Goal: Task Accomplishment & Management: Use online tool/utility

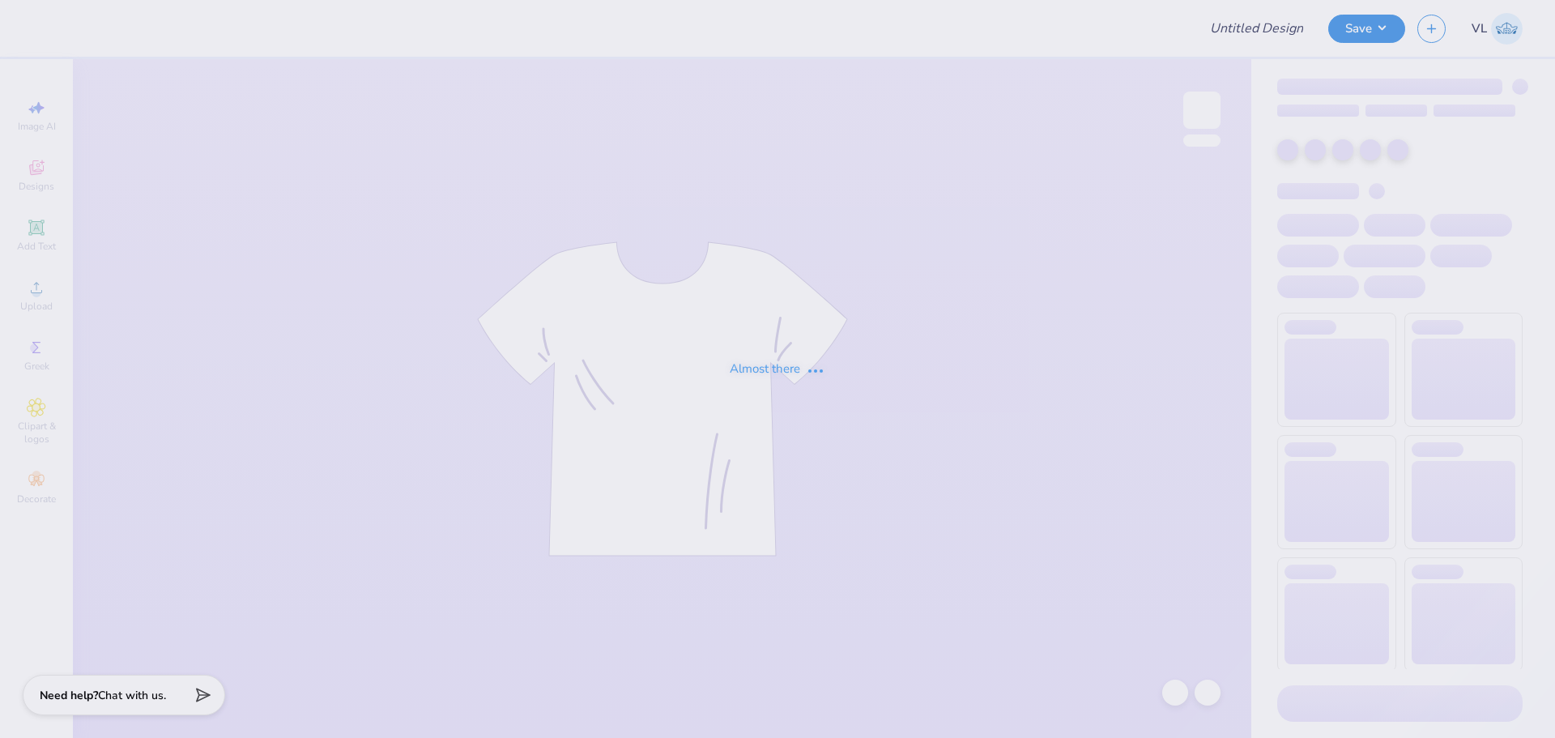
type input "[US_STATE][GEOGRAPHIC_DATA]-[GEOGRAPHIC_DATA] [GEOGRAPHIC_DATA] : [PERSON_NAME]"
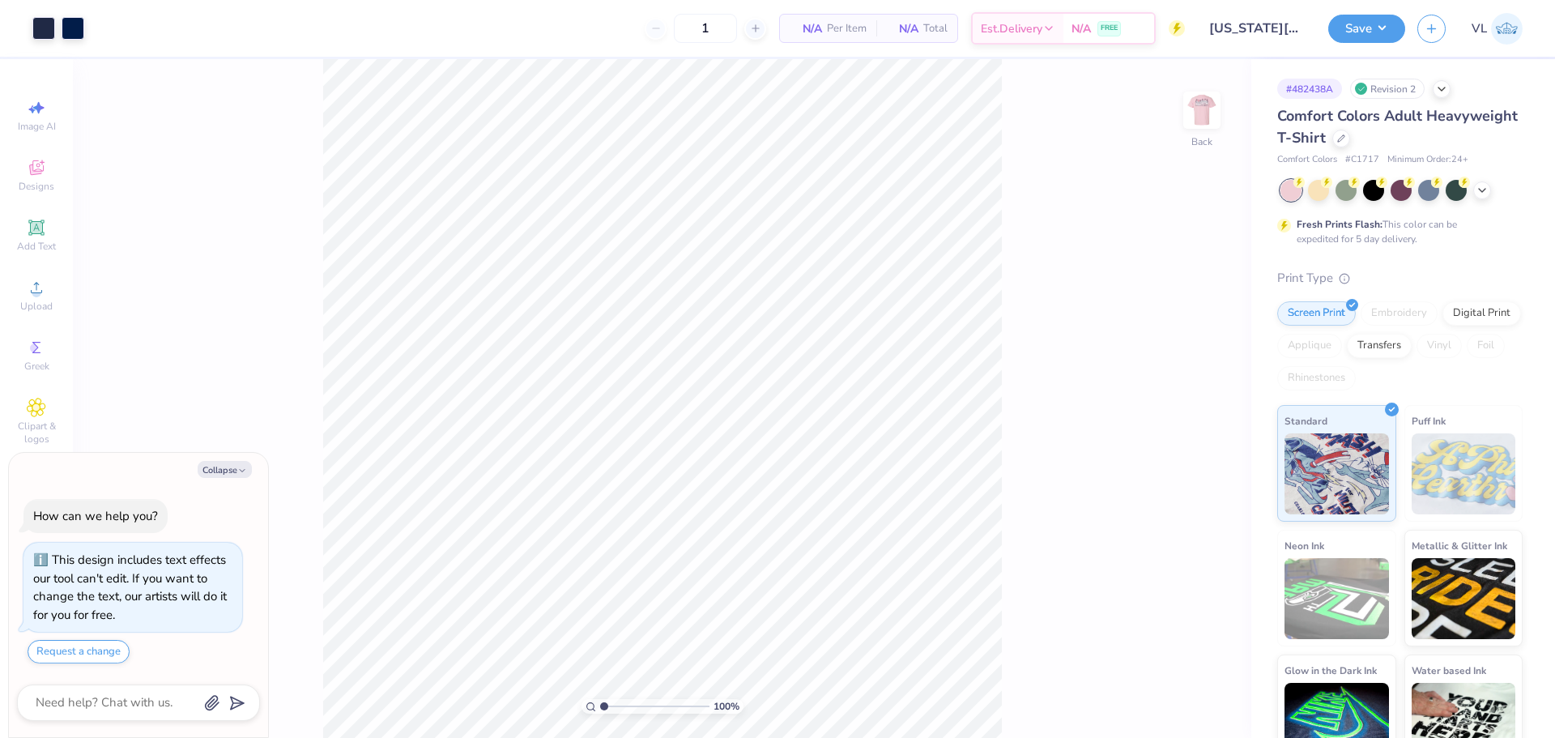
click at [1442, 130] on div "Comfort Colors Adult Heavyweight T-Shirt" at bounding box center [1399, 127] width 245 height 44
click at [1345, 139] on icon at bounding box center [1341, 137] width 8 height 8
type textarea "x"
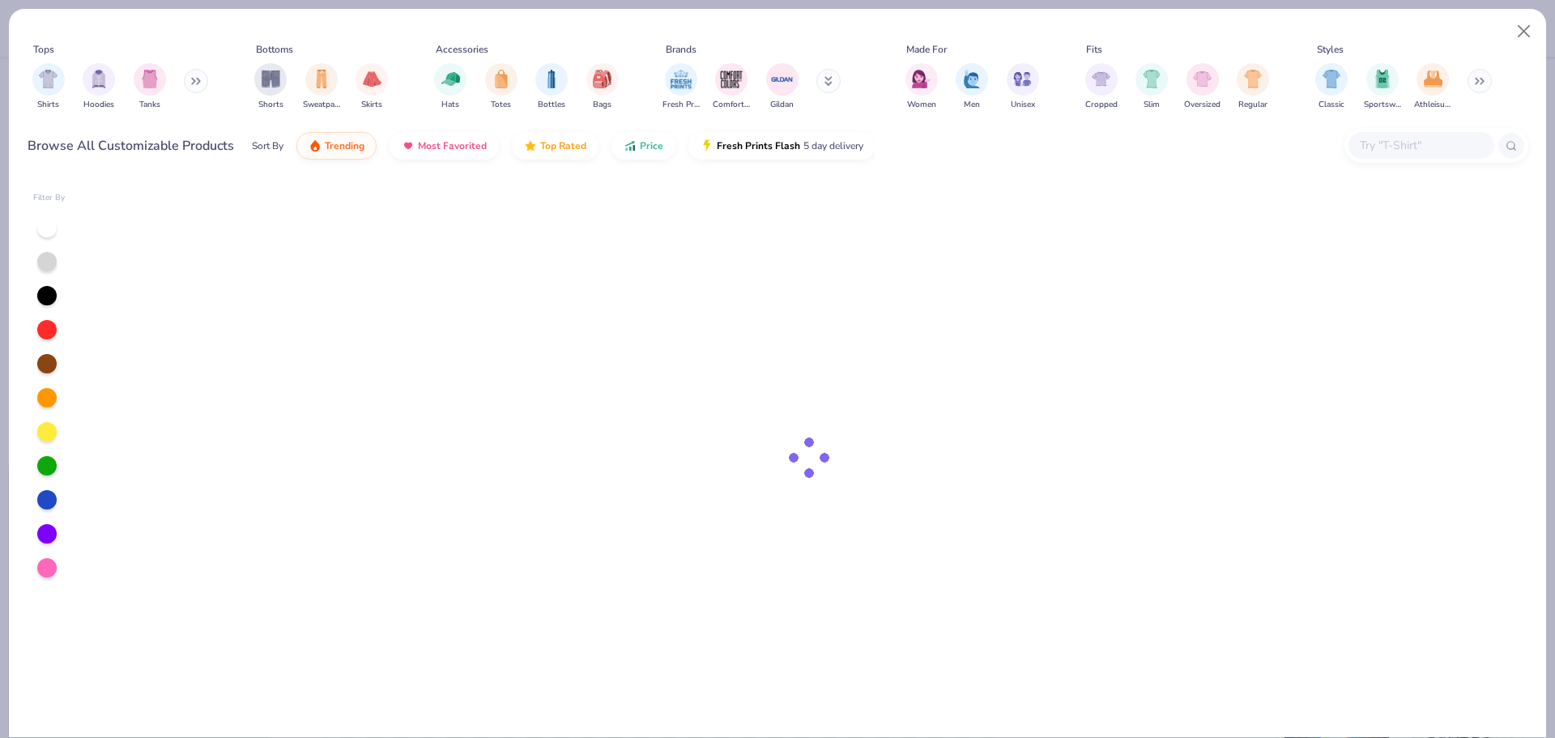
click at [1392, 151] on input "text" at bounding box center [1420, 145] width 125 height 19
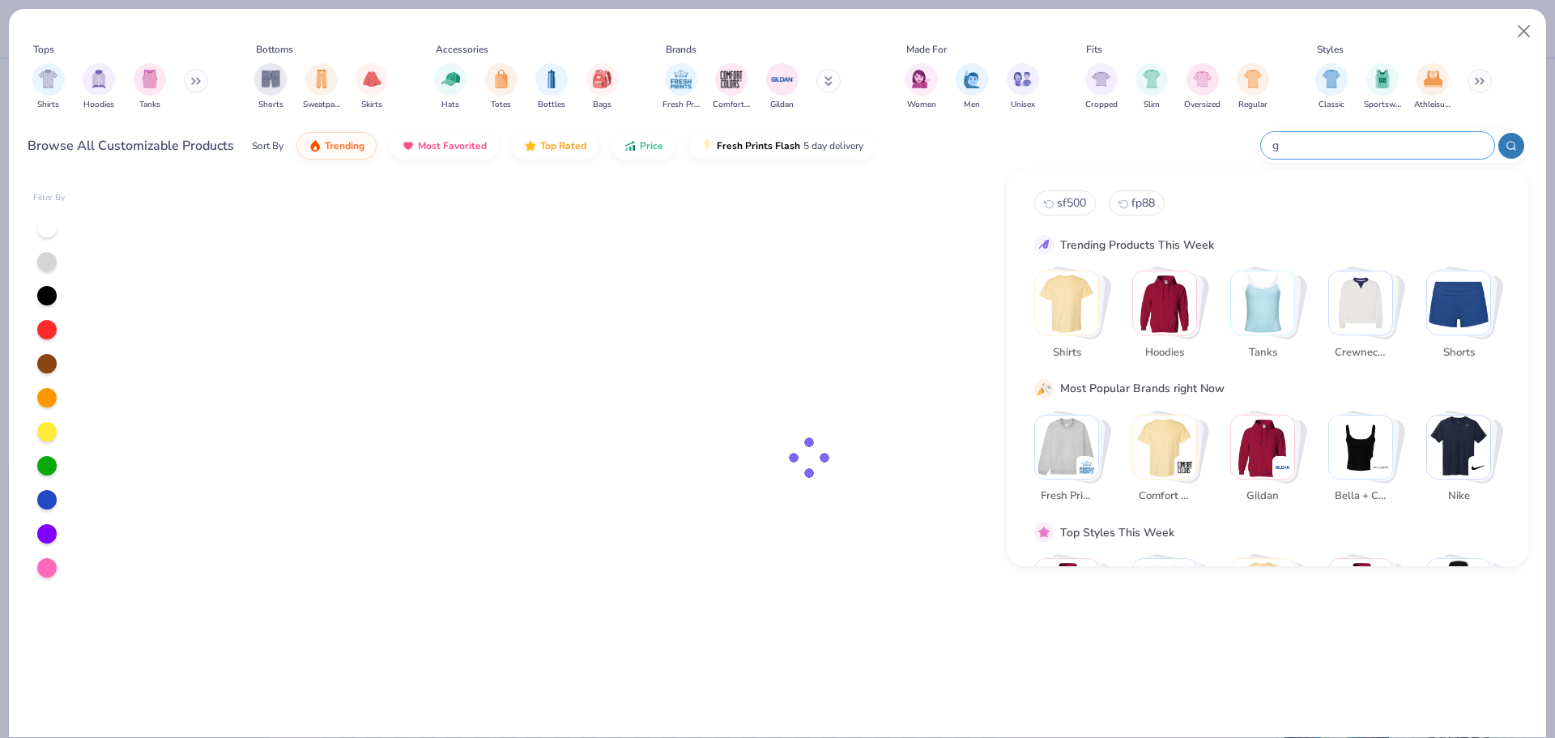
type input "ga"
type textarea "x"
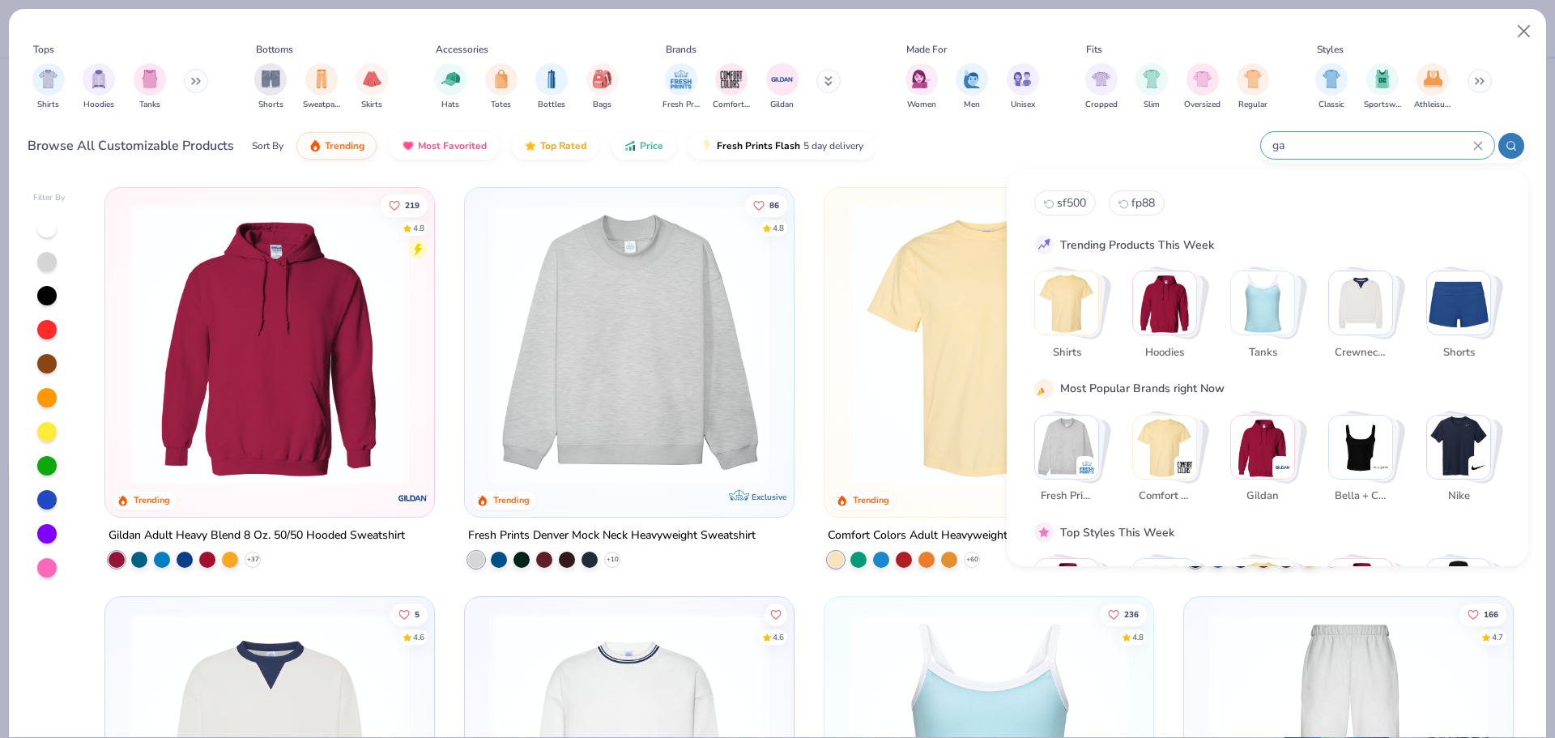
type input "g"
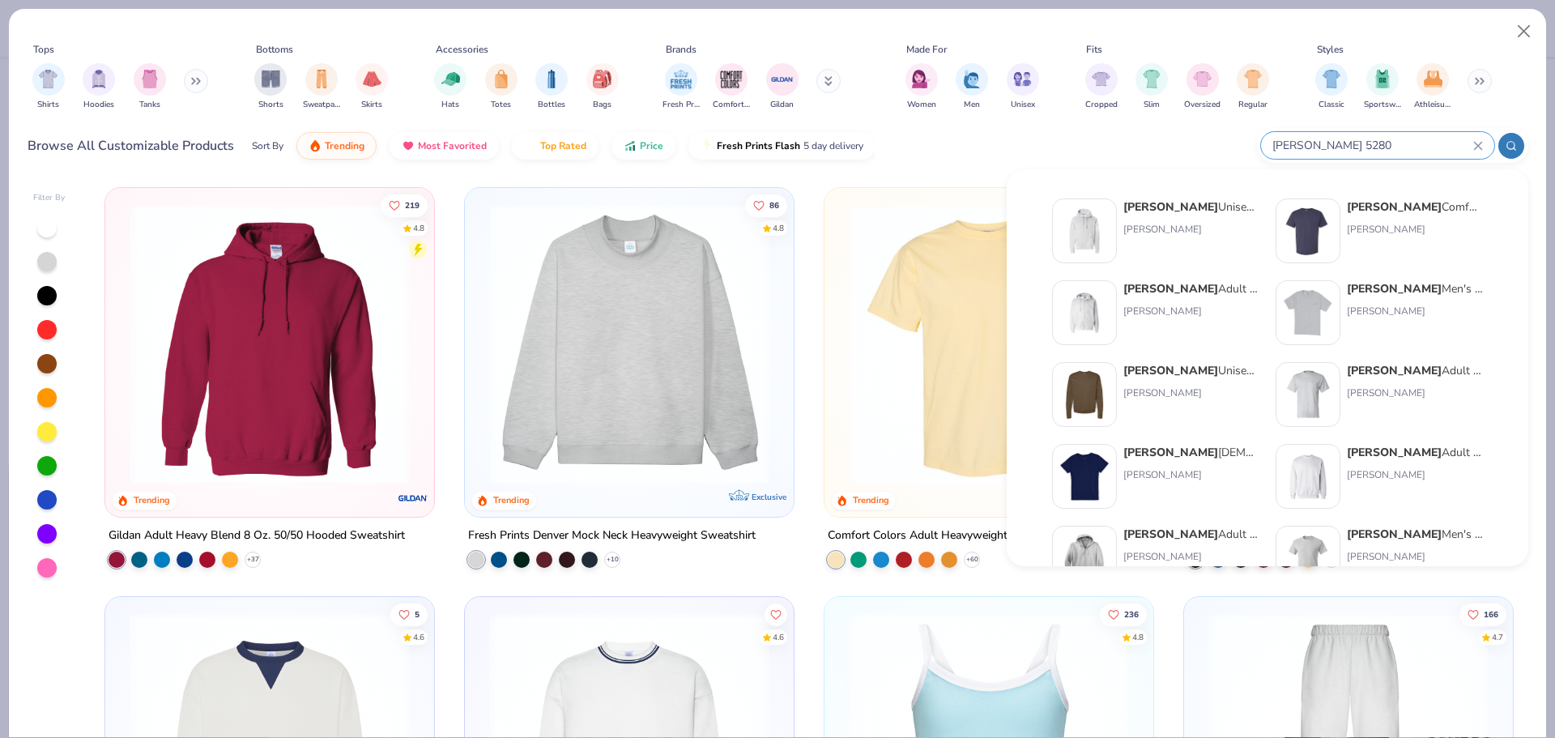
type input "[PERSON_NAME] 5280"
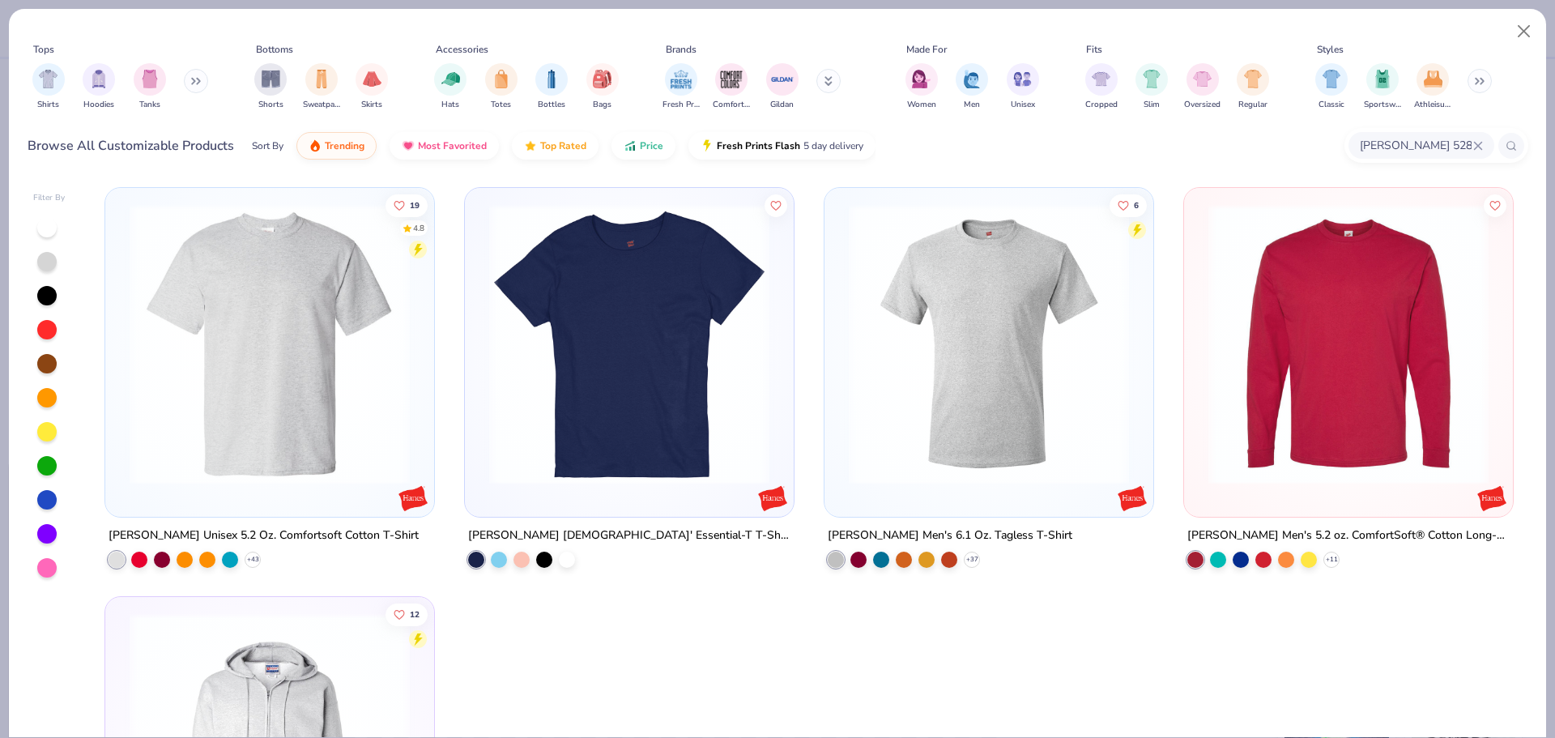
click at [562, 353] on img at bounding box center [629, 344] width 296 height 280
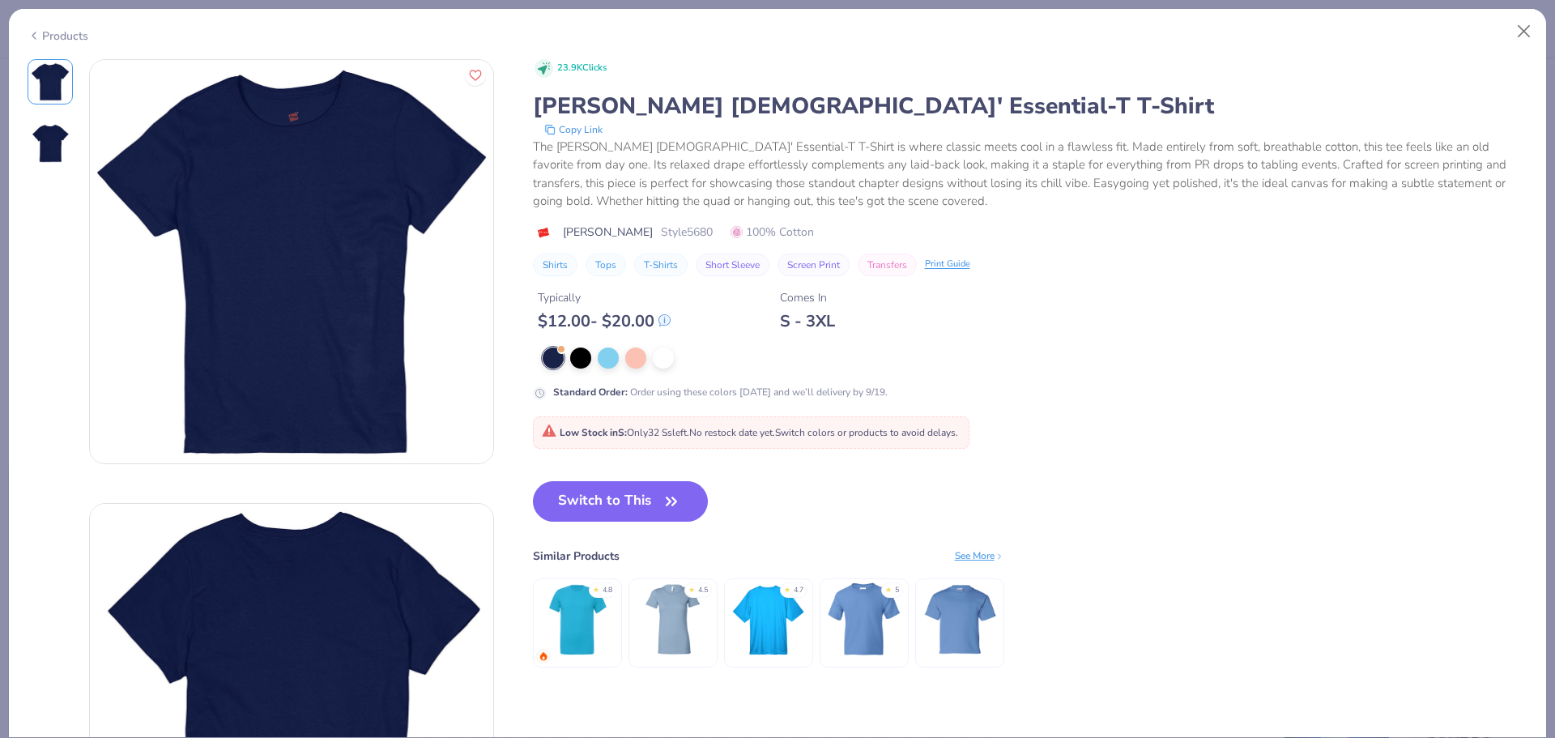
click at [36, 35] on icon at bounding box center [34, 35] width 13 height 19
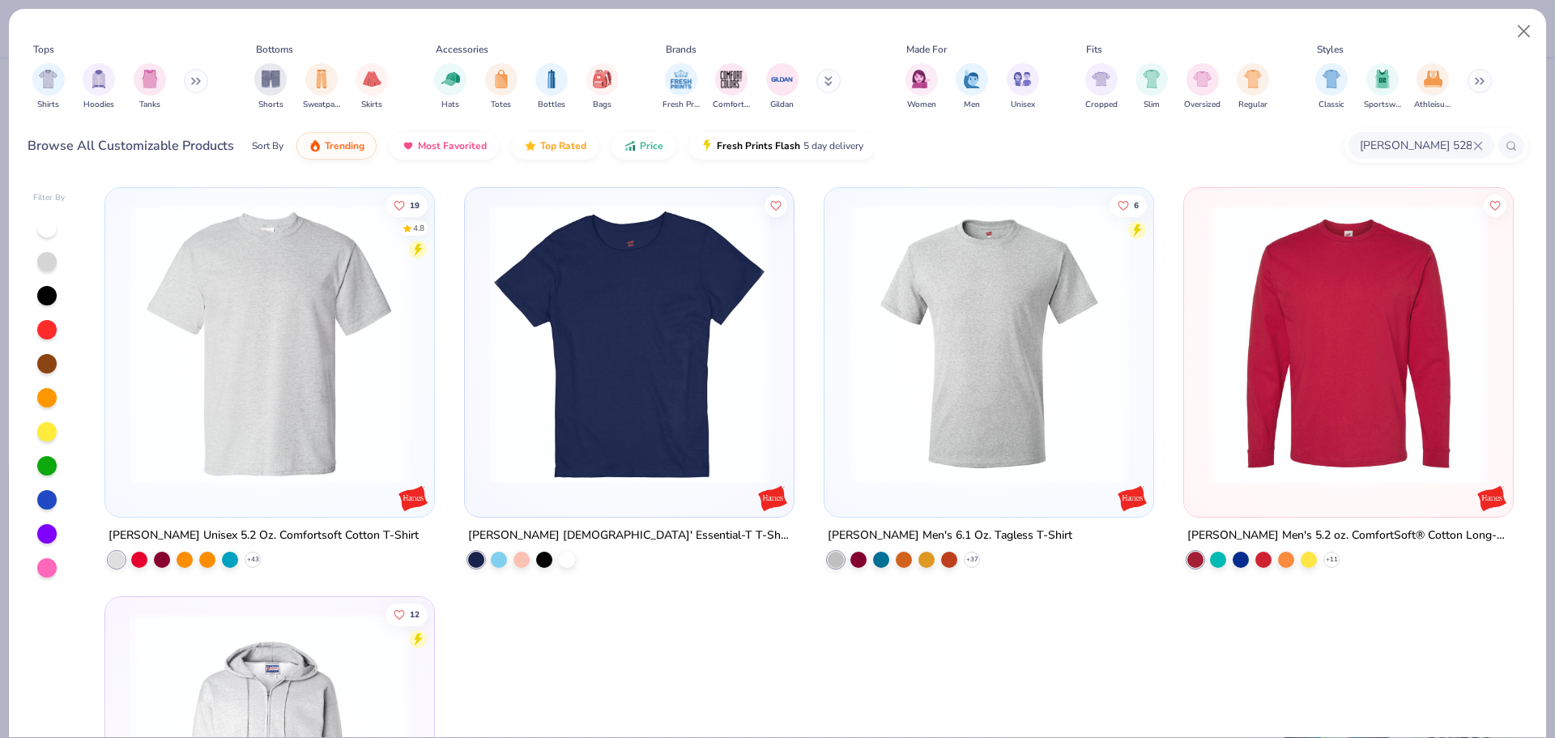
click at [310, 393] on img at bounding box center [270, 344] width 296 height 280
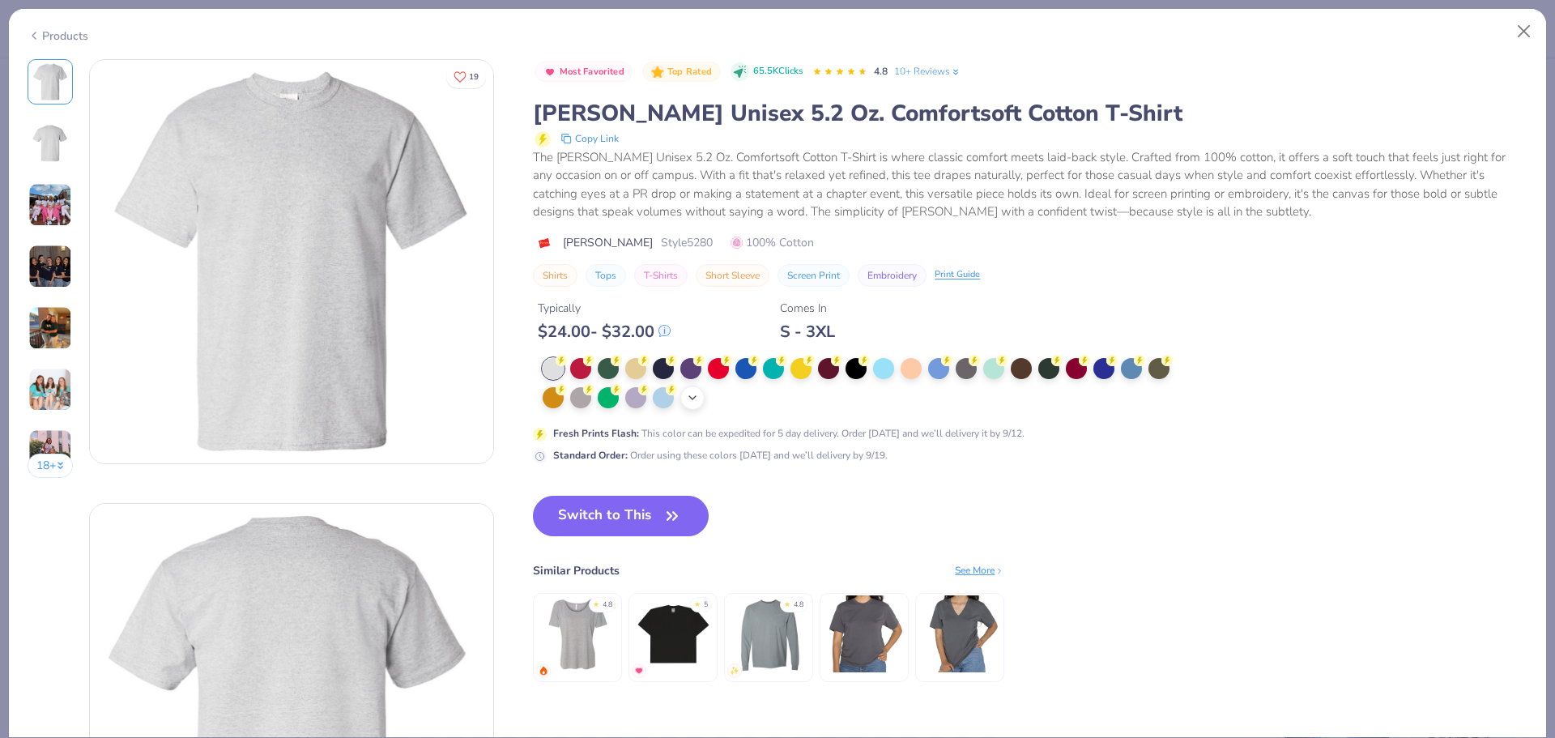
click at [690, 401] on icon at bounding box center [692, 397] width 13 height 13
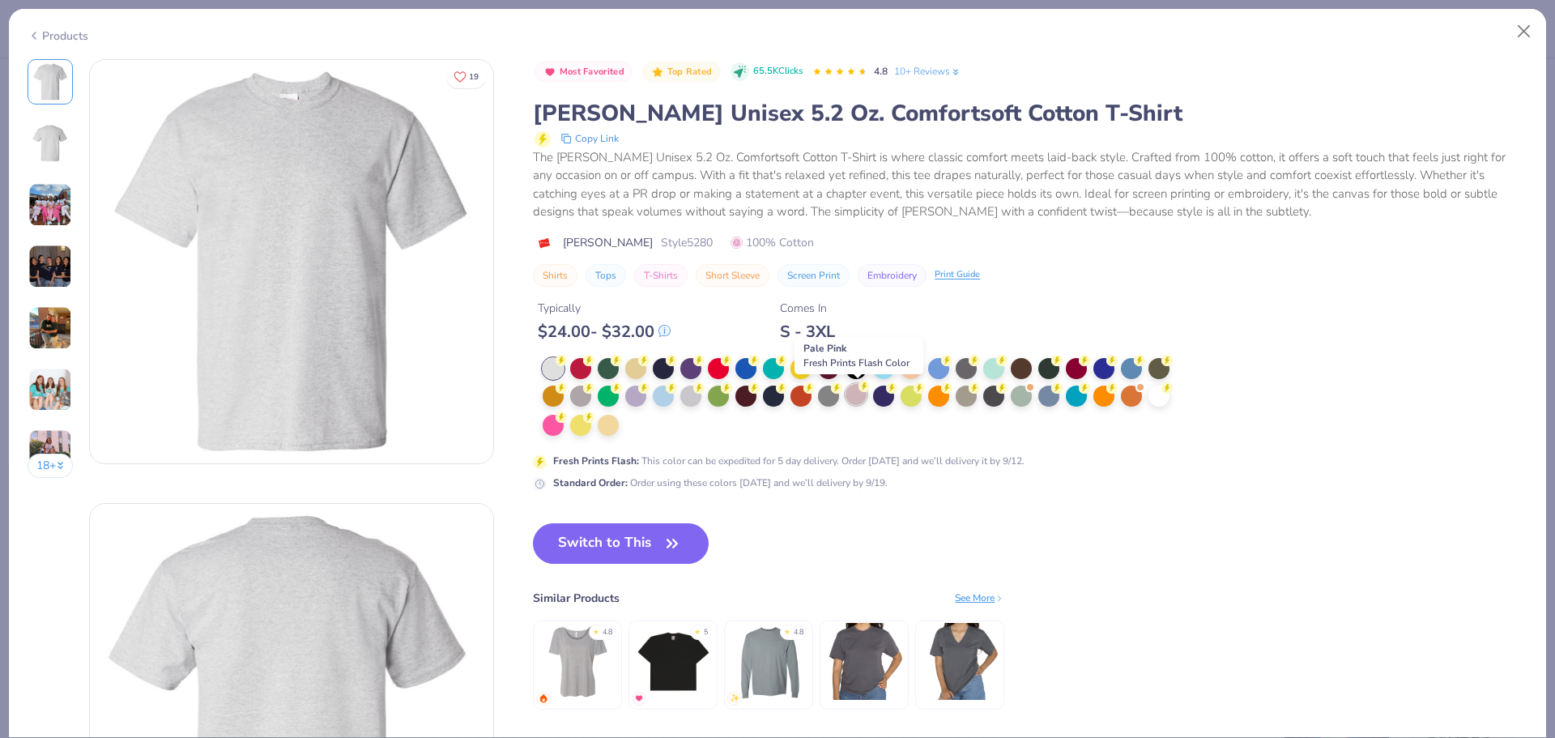
click at [855, 399] on div at bounding box center [856, 394] width 21 height 21
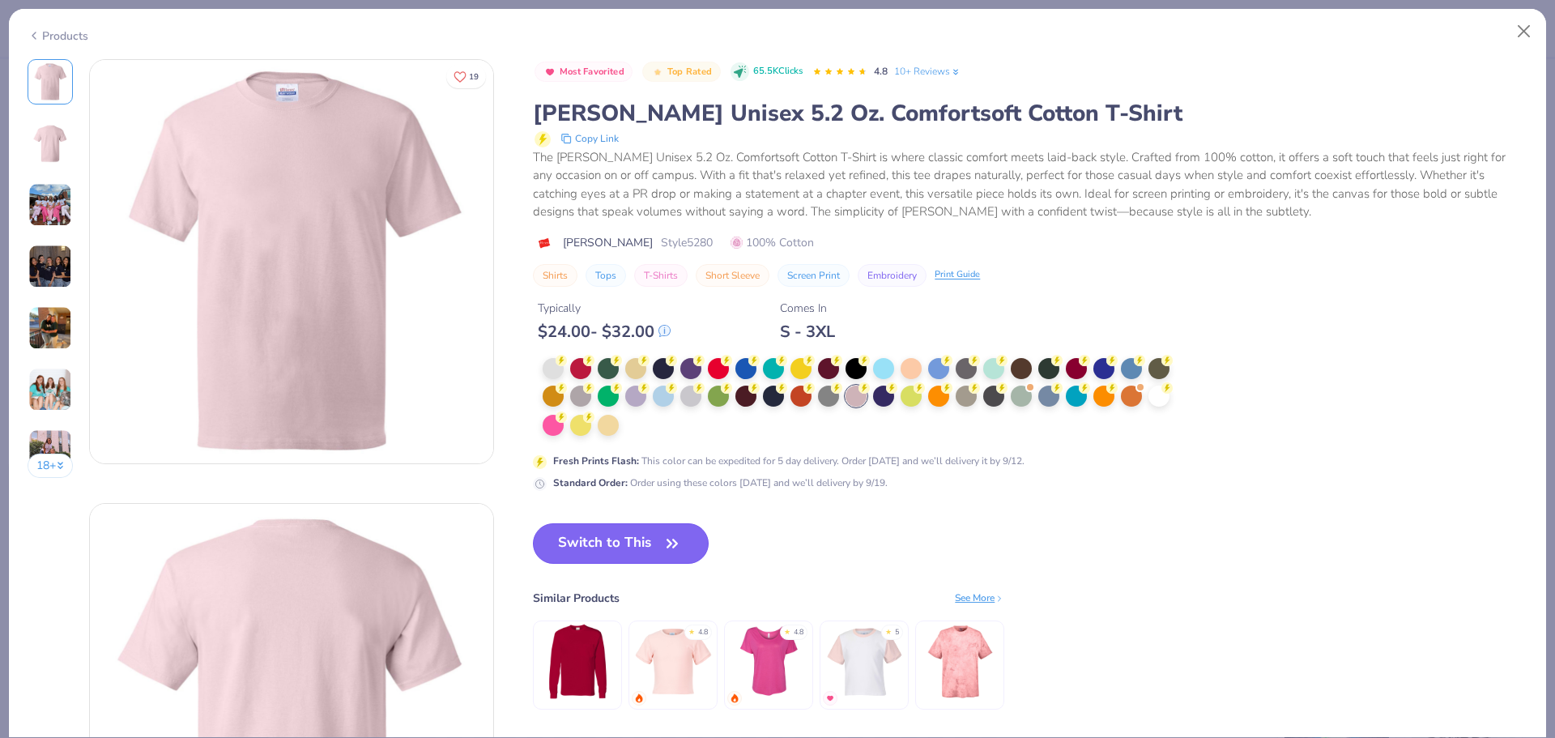
click at [629, 526] on button "Switch to This" at bounding box center [621, 543] width 176 height 41
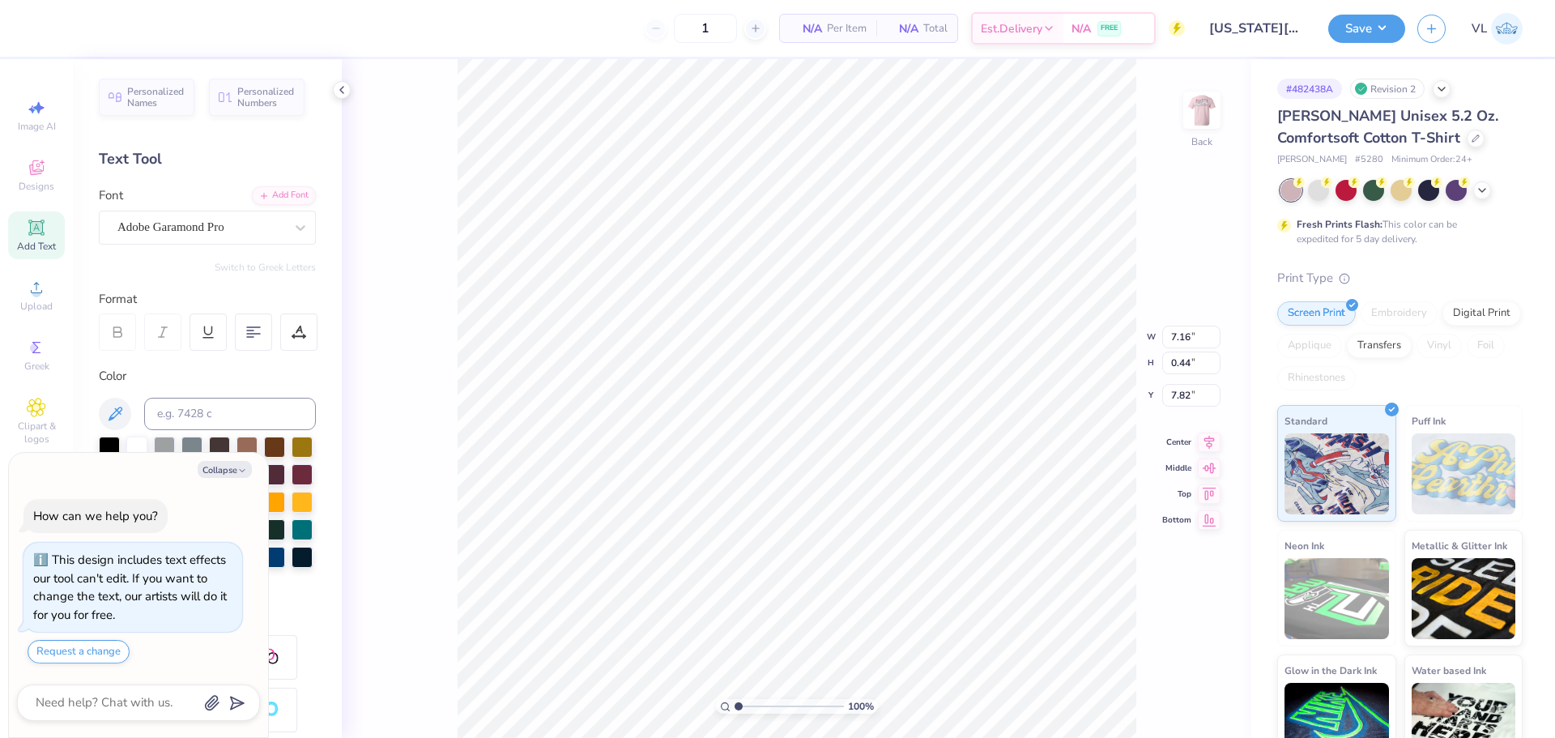
type textarea "x"
type input "9.86"
type input "2.06"
type input "4.21"
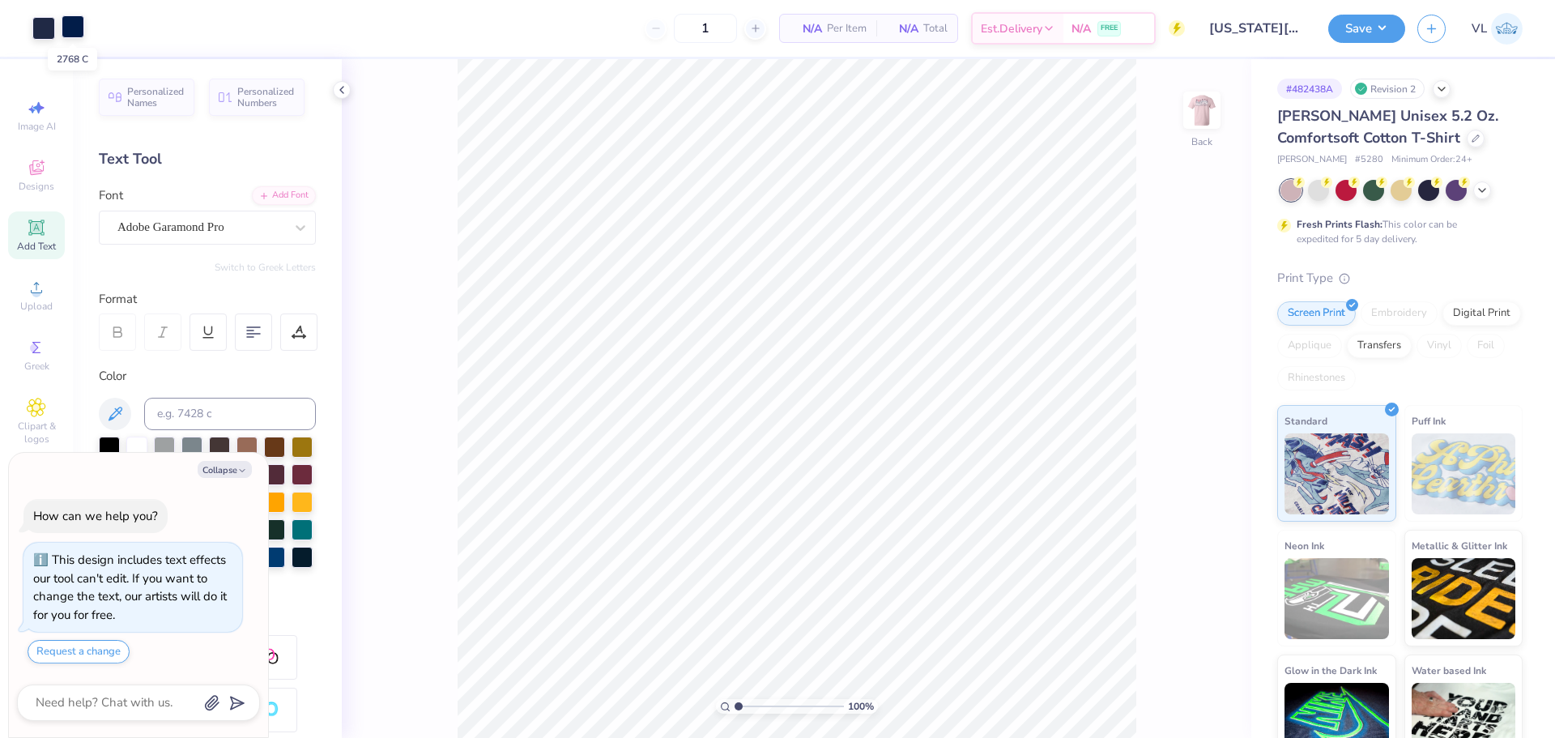
click at [83, 27] on div at bounding box center [73, 26] width 23 height 23
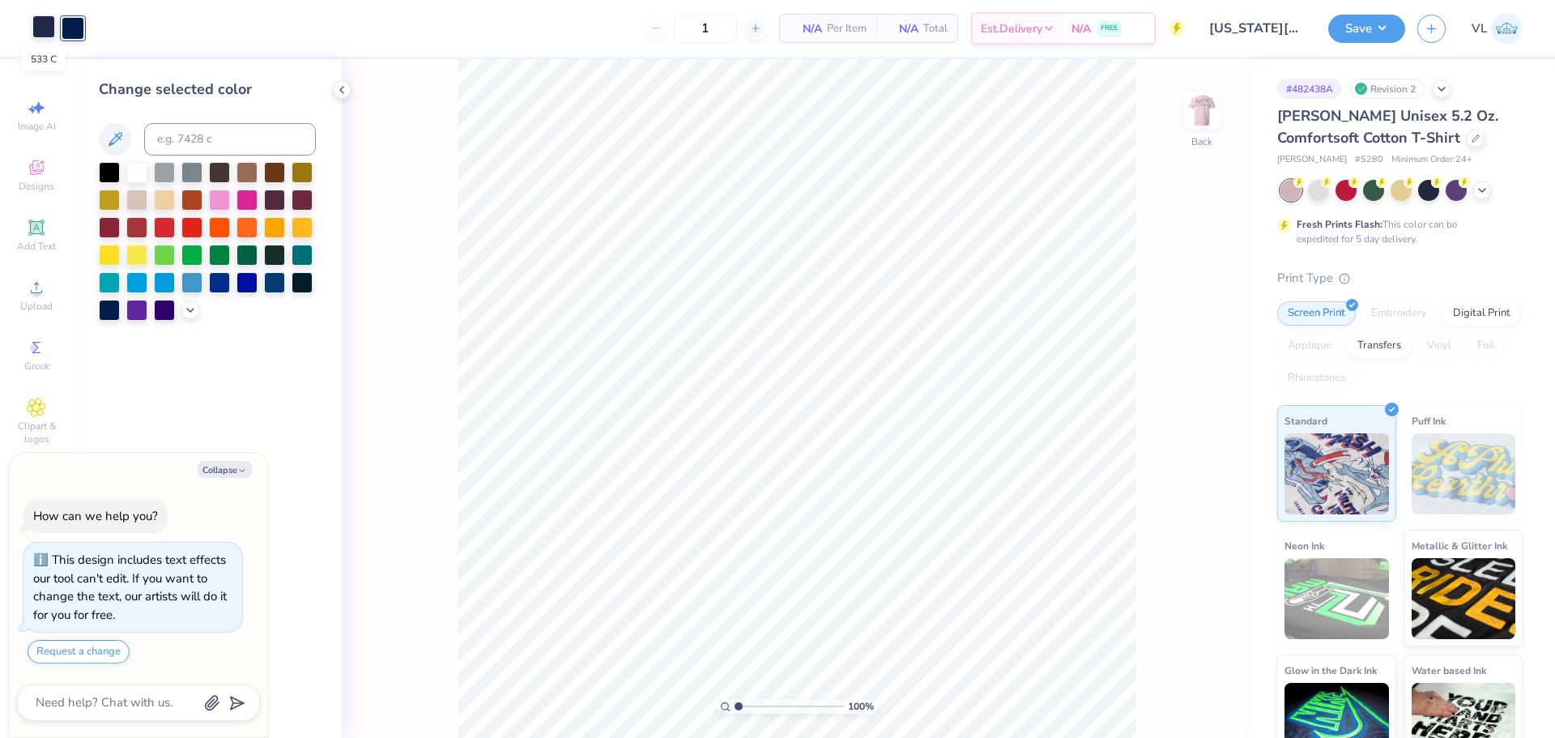
click at [51, 22] on div at bounding box center [43, 26] width 23 height 23
click at [172, 127] on input at bounding box center [230, 139] width 172 height 32
click at [75, 32] on div at bounding box center [73, 26] width 23 height 23
type textarea "x"
click at [187, 148] on input at bounding box center [230, 139] width 172 height 32
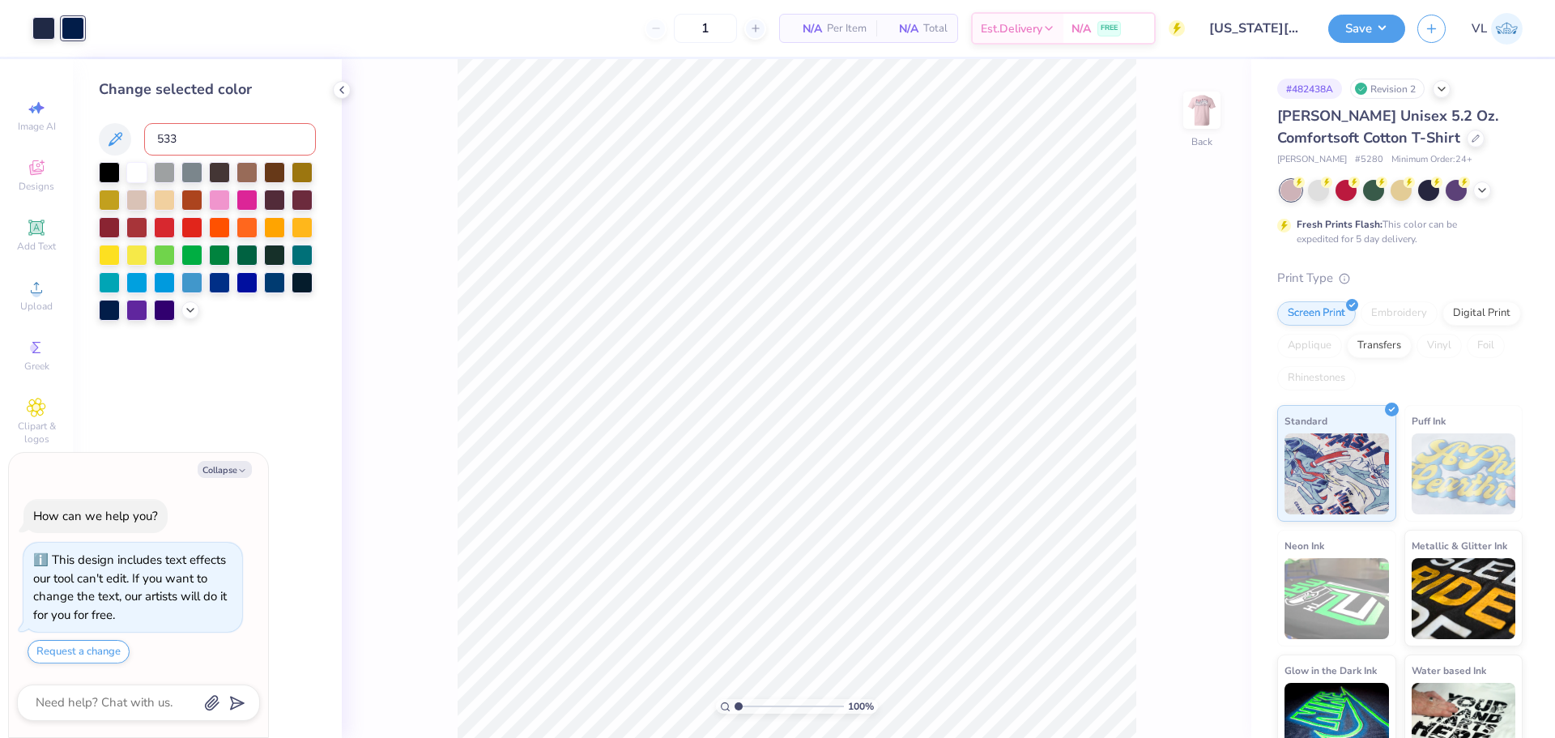
type input "533"
click at [1199, 108] on img at bounding box center [1202, 110] width 65 height 65
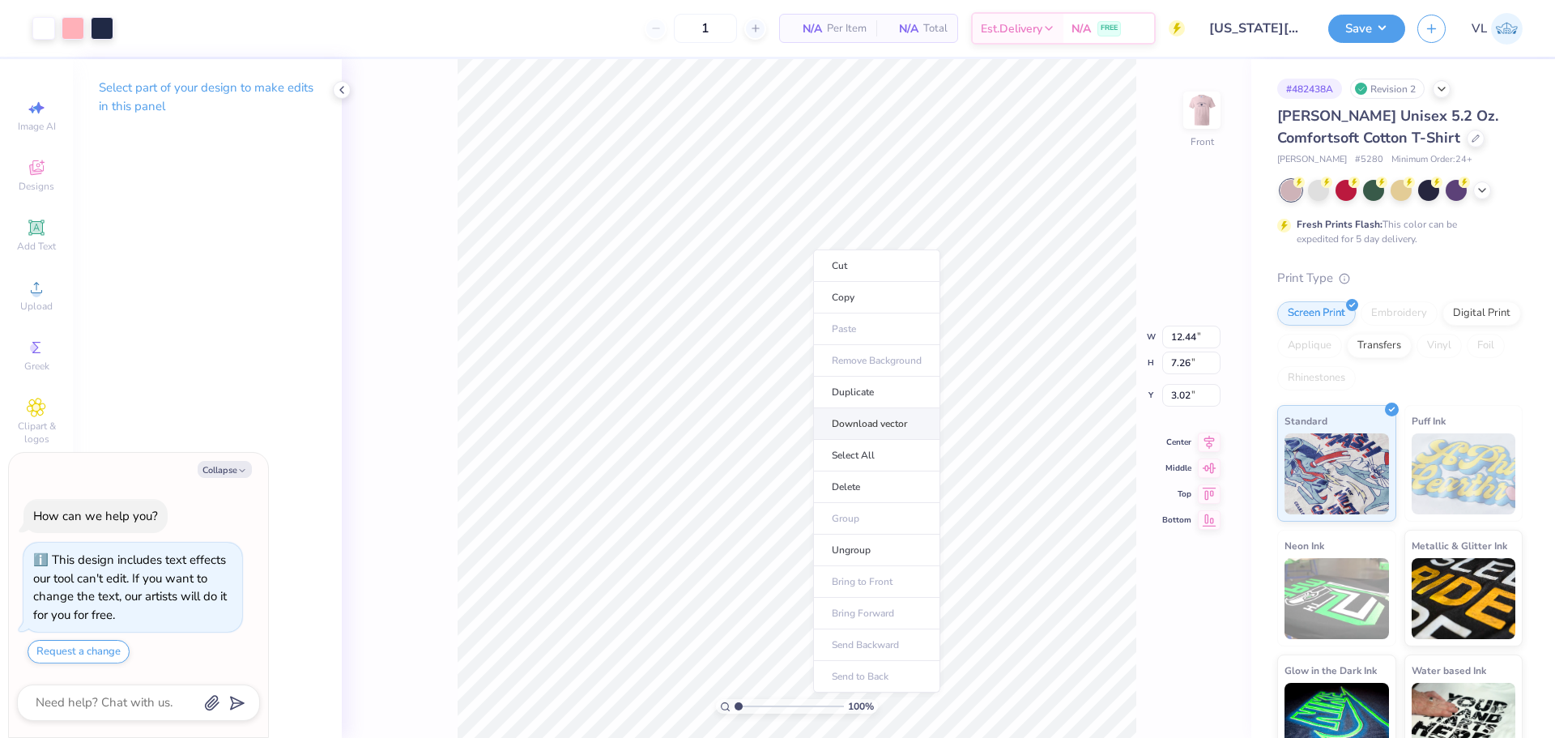
click at [889, 430] on li "Download vector" at bounding box center [876, 424] width 127 height 32
type textarea "x"
type input "2.38"
click at [753, 700] on input "range" at bounding box center [789, 706] width 109 height 15
click at [1184, 116] on img at bounding box center [1202, 110] width 65 height 65
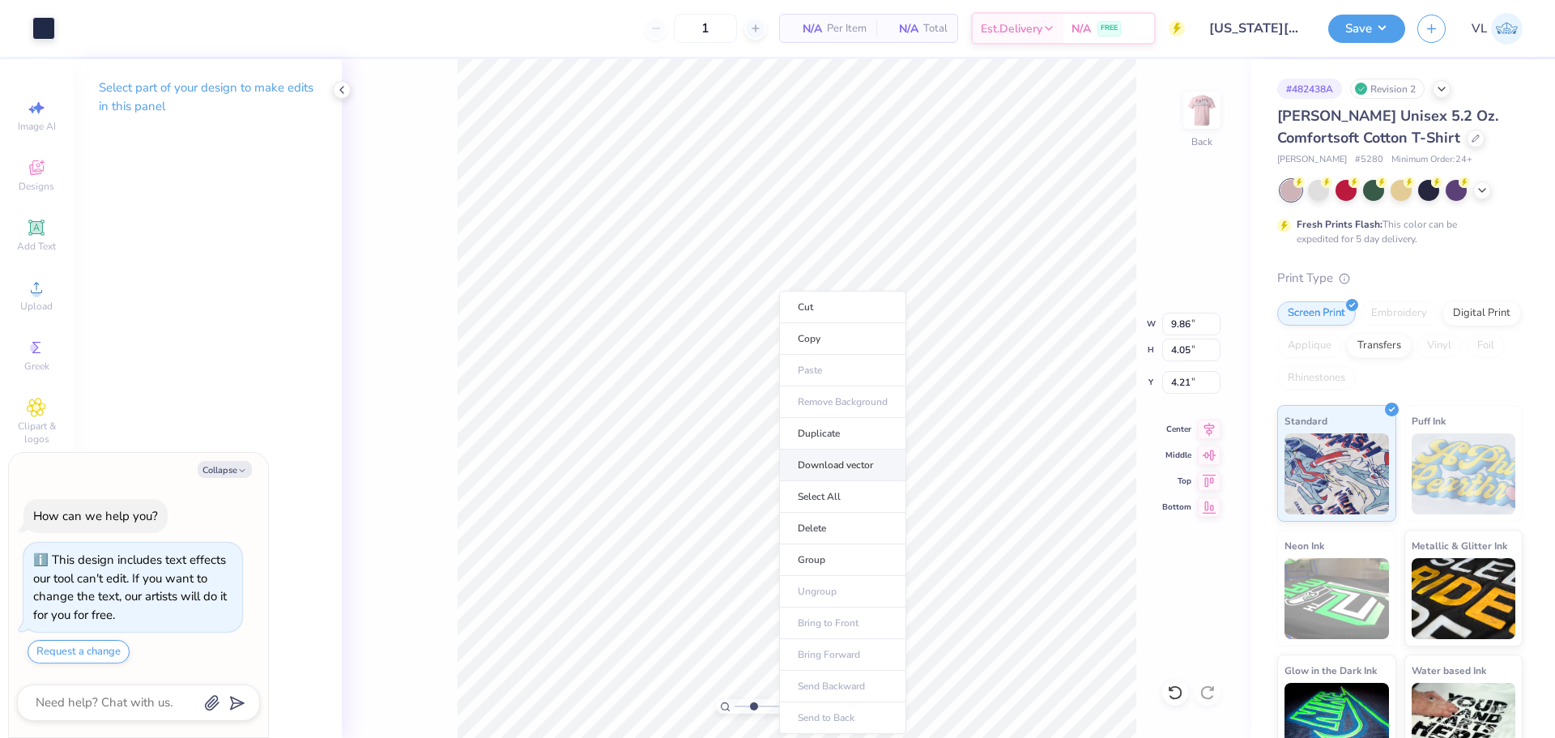
click at [852, 466] on li "Download vector" at bounding box center [842, 466] width 127 height 32
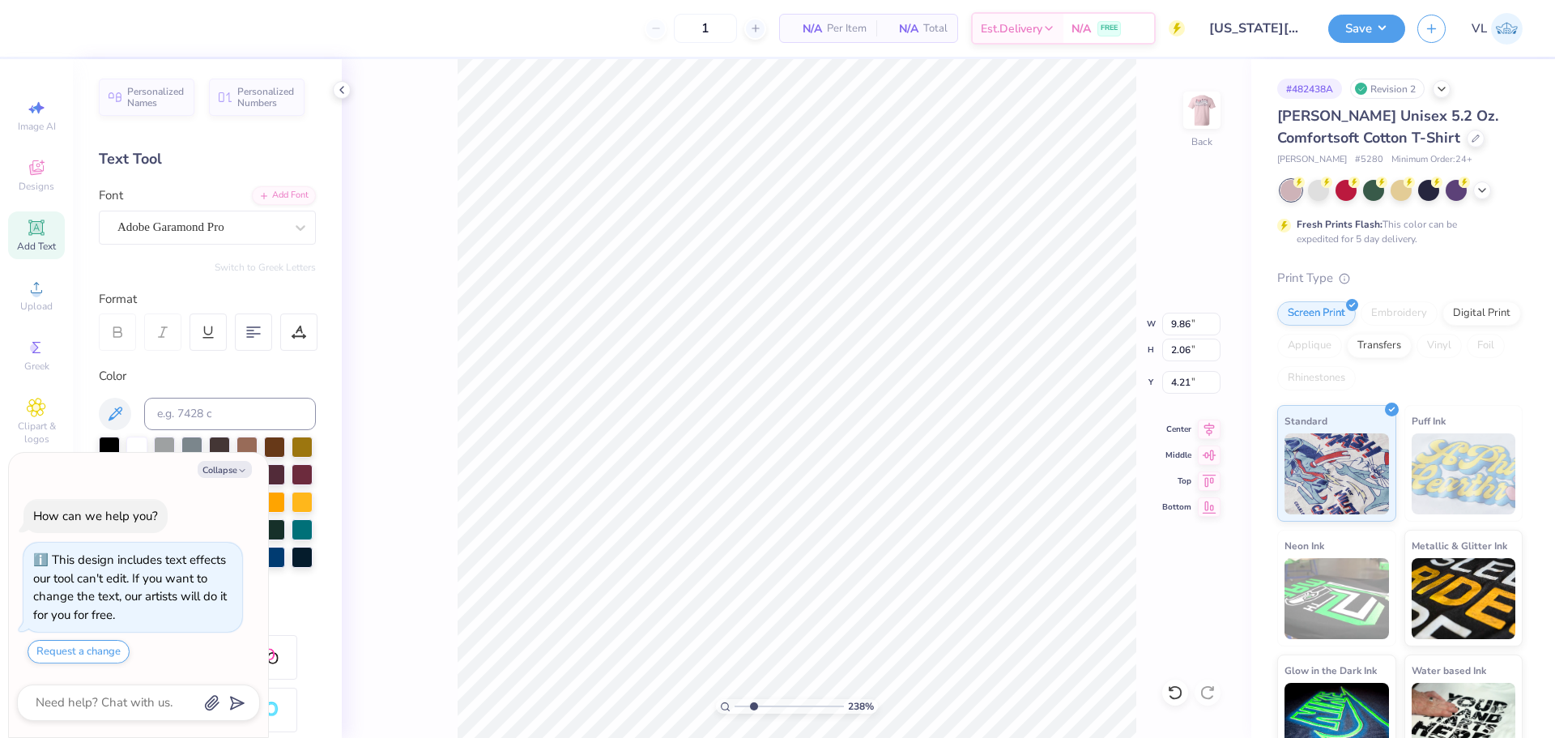
type textarea "x"
drag, startPoint x: 753, startPoint y: 709, endPoint x: 700, endPoint y: 701, distance: 54.0
type input "1"
click at [735, 701] on input "range" at bounding box center [789, 706] width 109 height 15
click at [1198, 104] on img at bounding box center [1202, 110] width 65 height 65
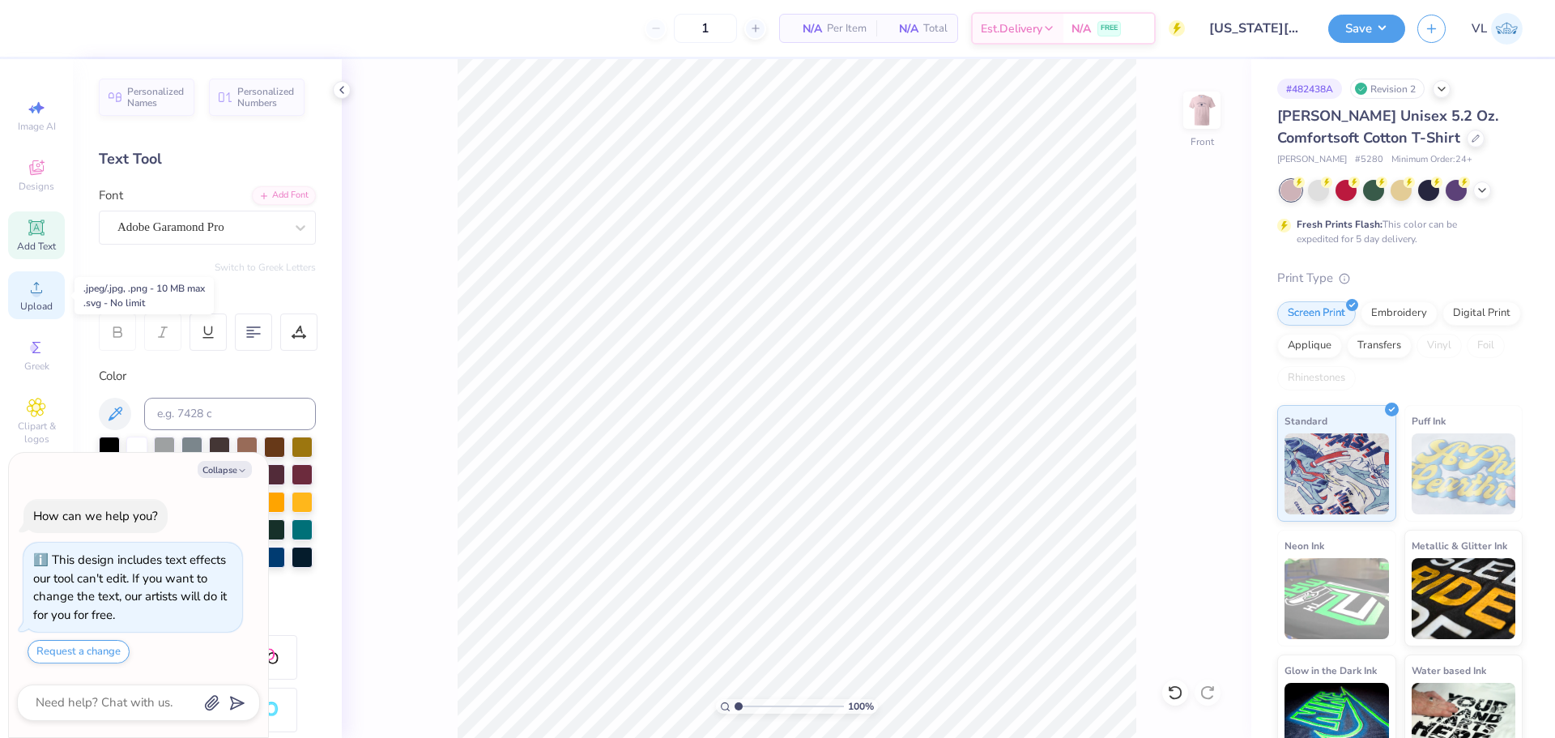
click at [29, 301] on span "Upload" at bounding box center [36, 306] width 32 height 13
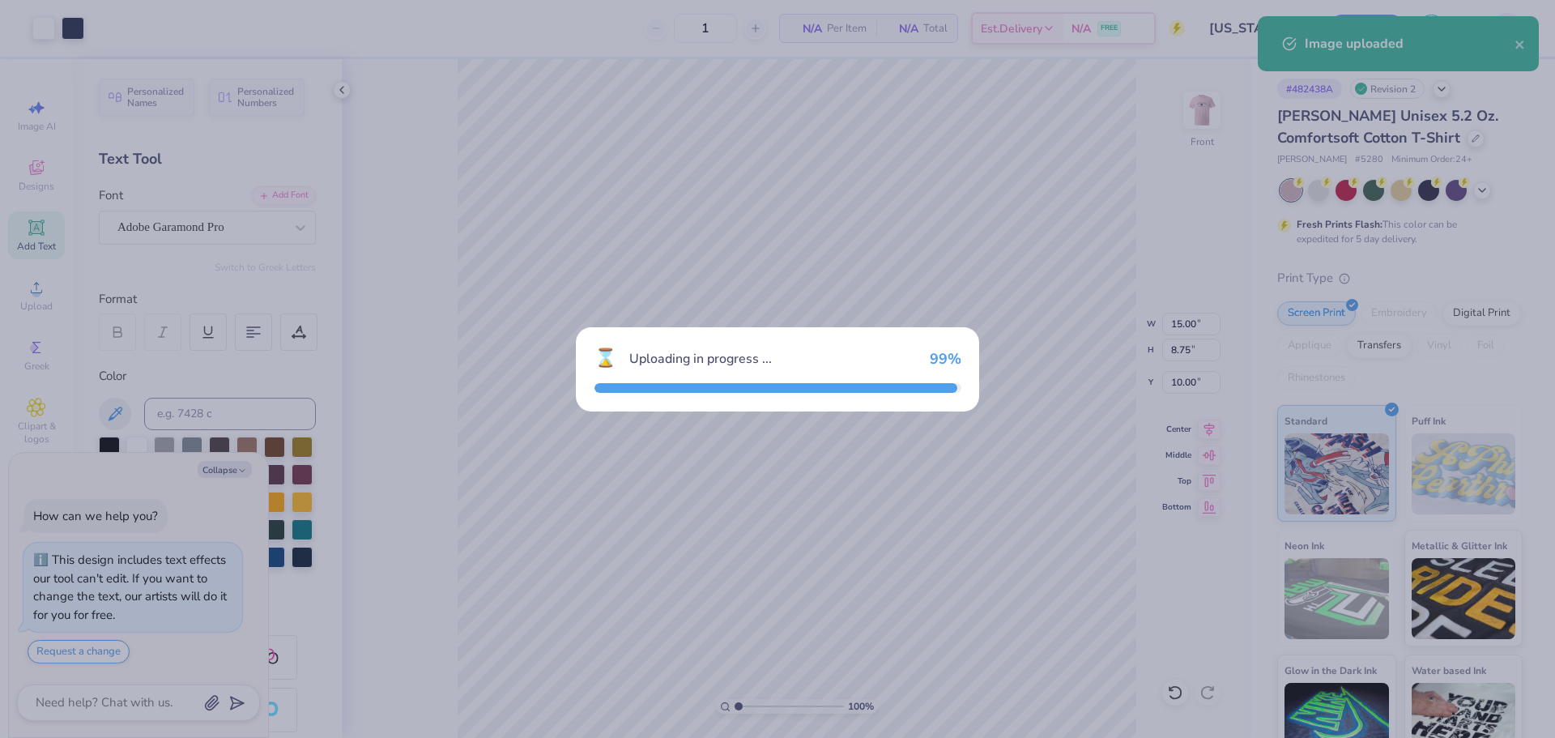
type textarea "x"
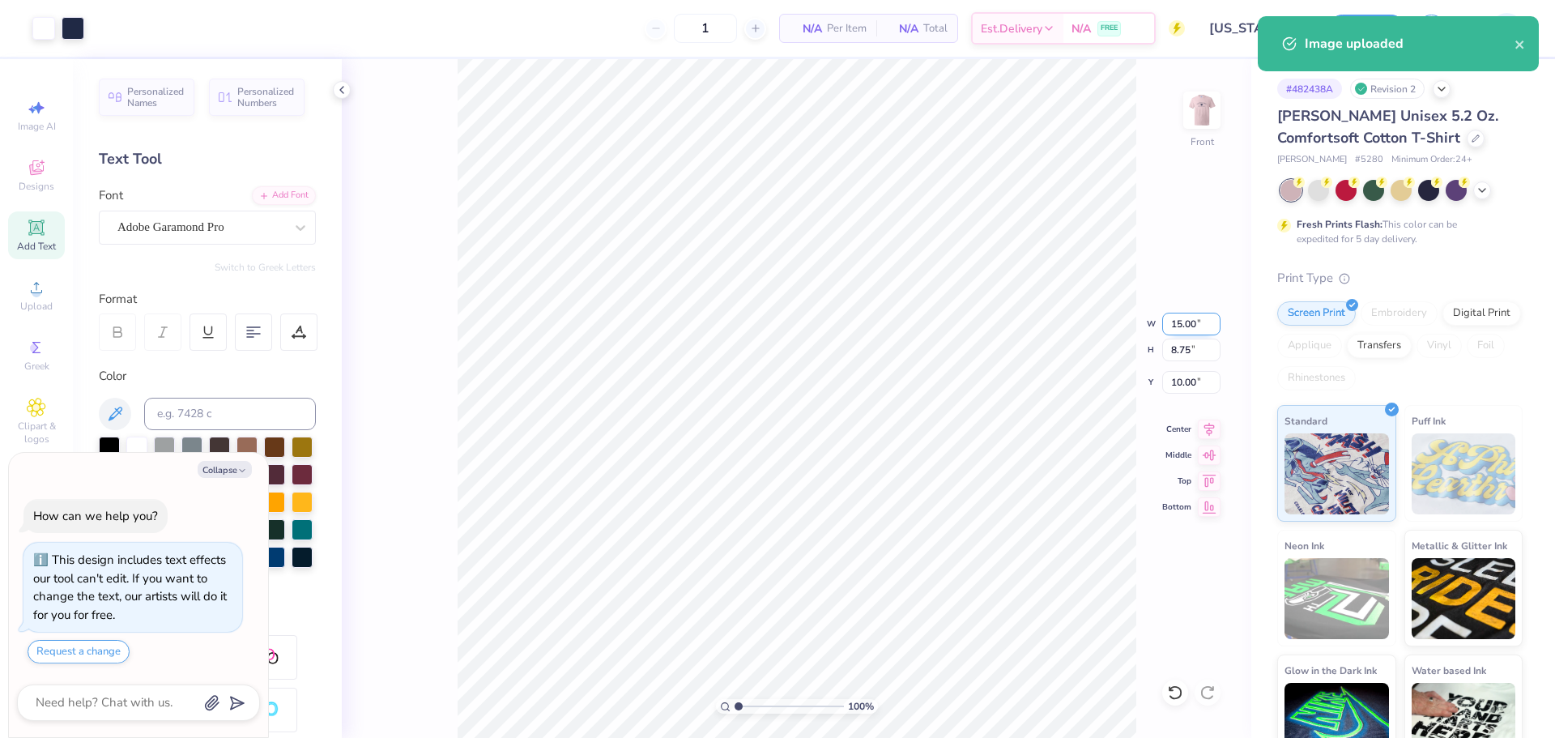
click at [1186, 324] on input "15.00" at bounding box center [1191, 324] width 58 height 23
type input "12"
type textarea "x"
type input "12.00"
type input "7.00"
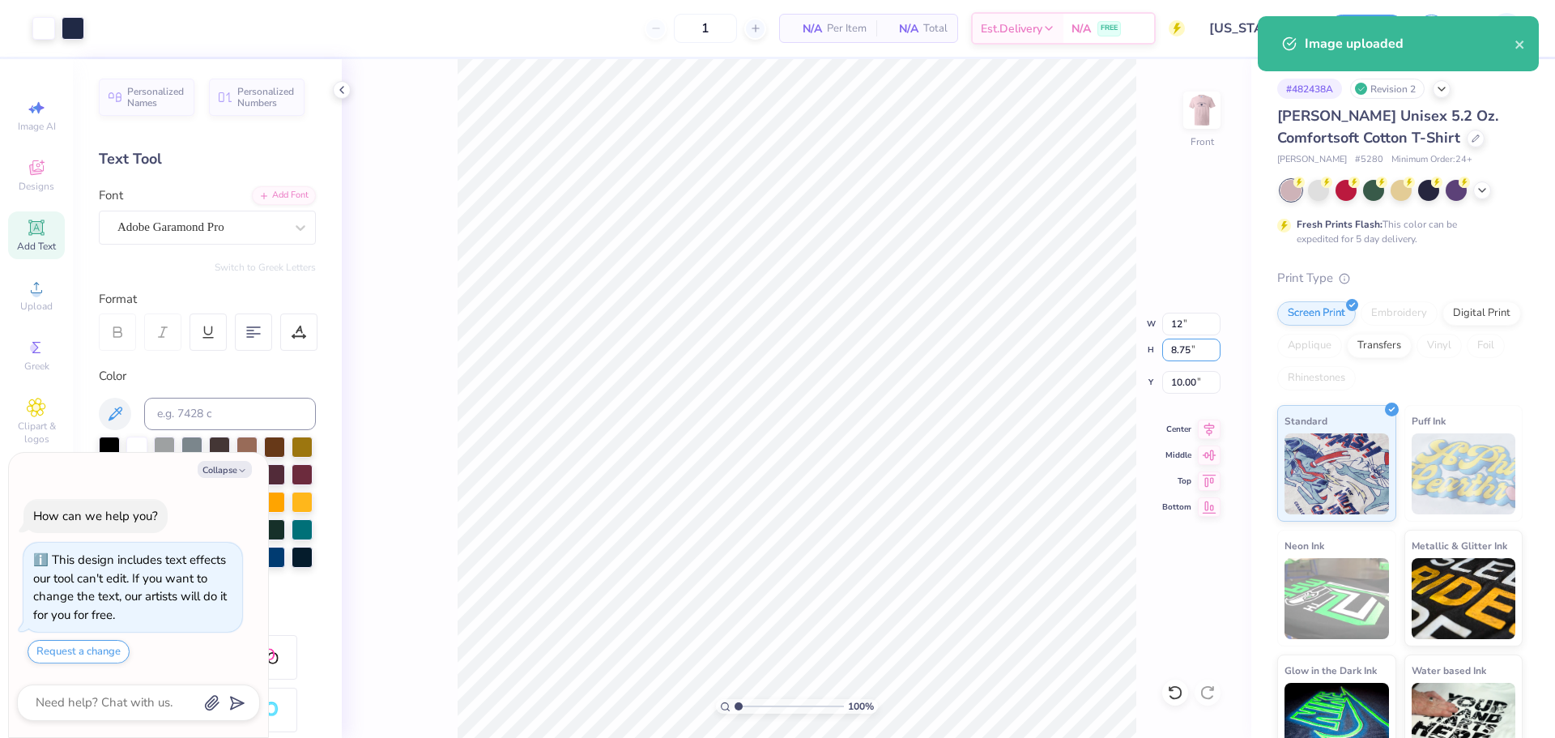
type input "10.87"
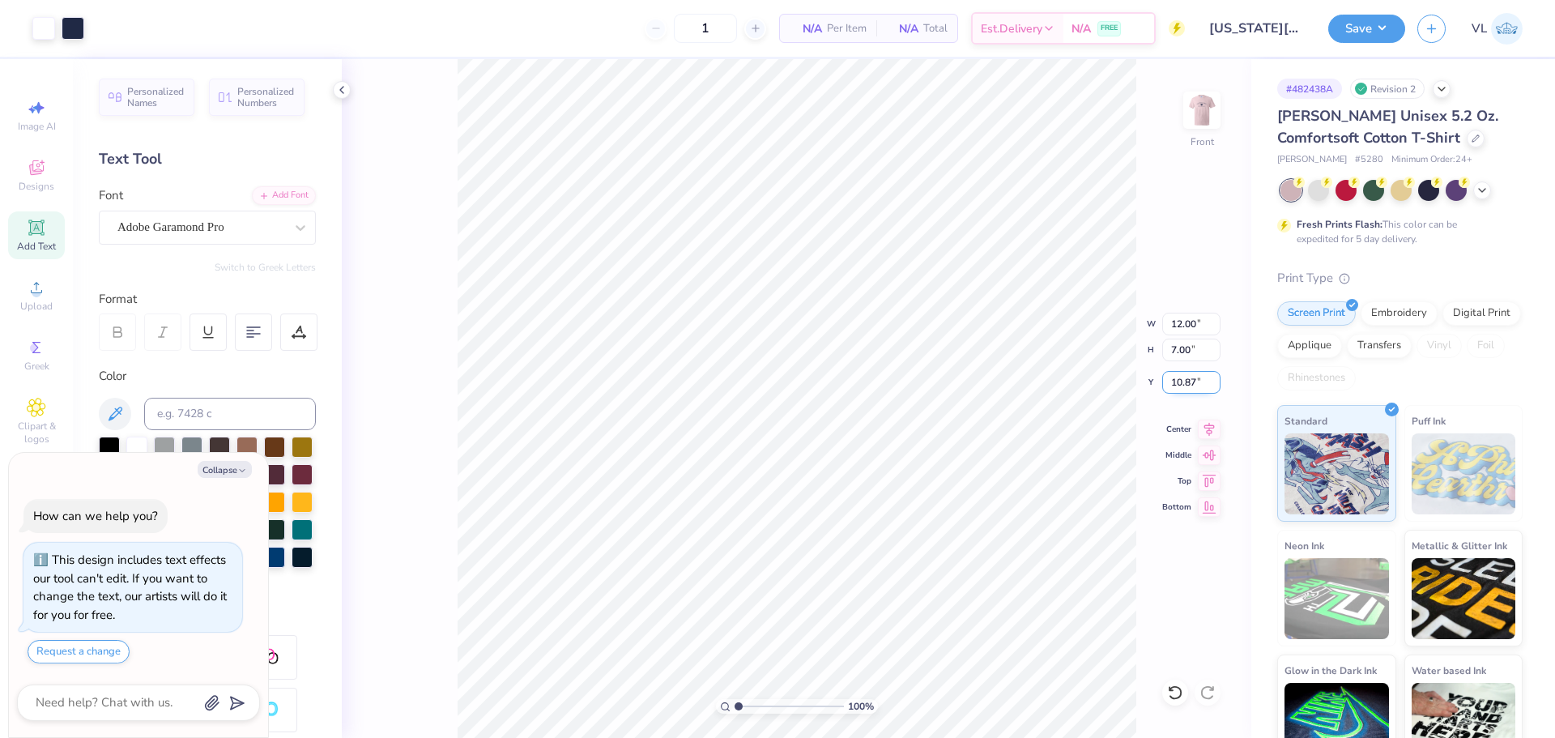
click at [1185, 382] on input "10.87" at bounding box center [1191, 382] width 58 height 23
type textarea "x"
click at [1184, 388] on input "10.87" at bounding box center [1191, 382] width 58 height 23
type input "3"
type textarea "x"
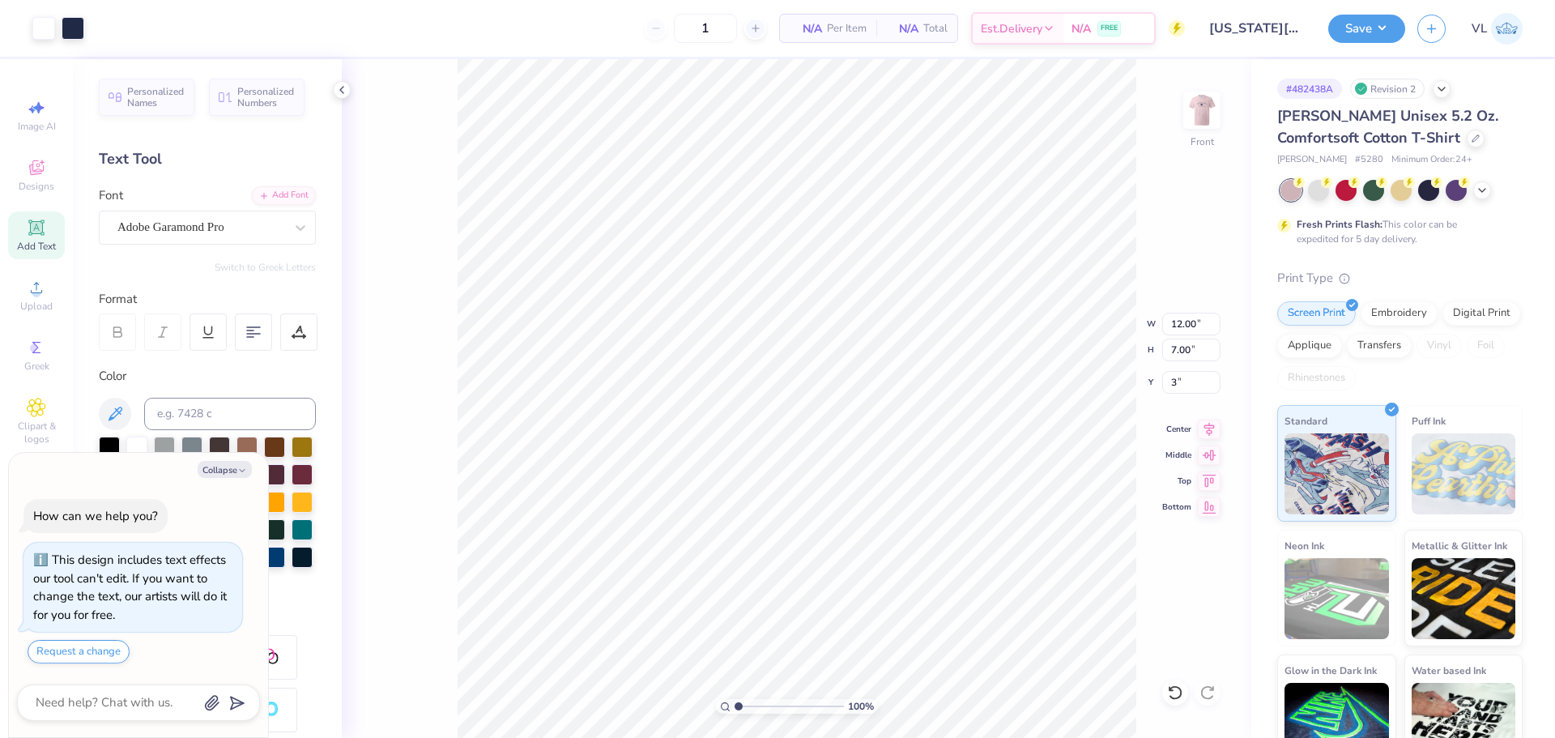
type input "3.00"
click at [1210, 114] on img at bounding box center [1202, 110] width 65 height 65
click at [51, 301] on span "Upload" at bounding box center [36, 306] width 32 height 13
type textarea "x"
type input "1.86"
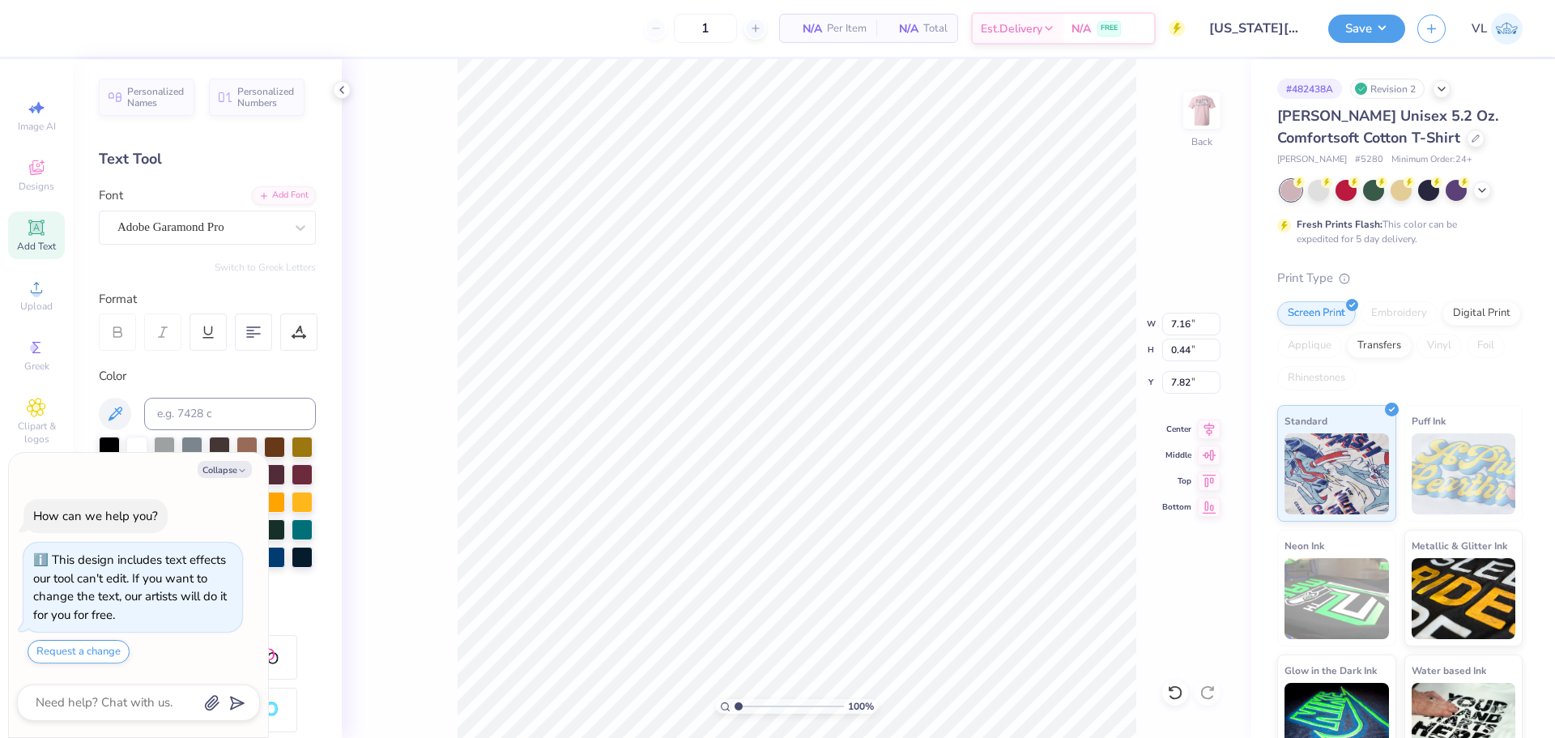
type input "1.69"
type input "5.66"
type textarea "x"
type input "9.86"
type input "2.06"
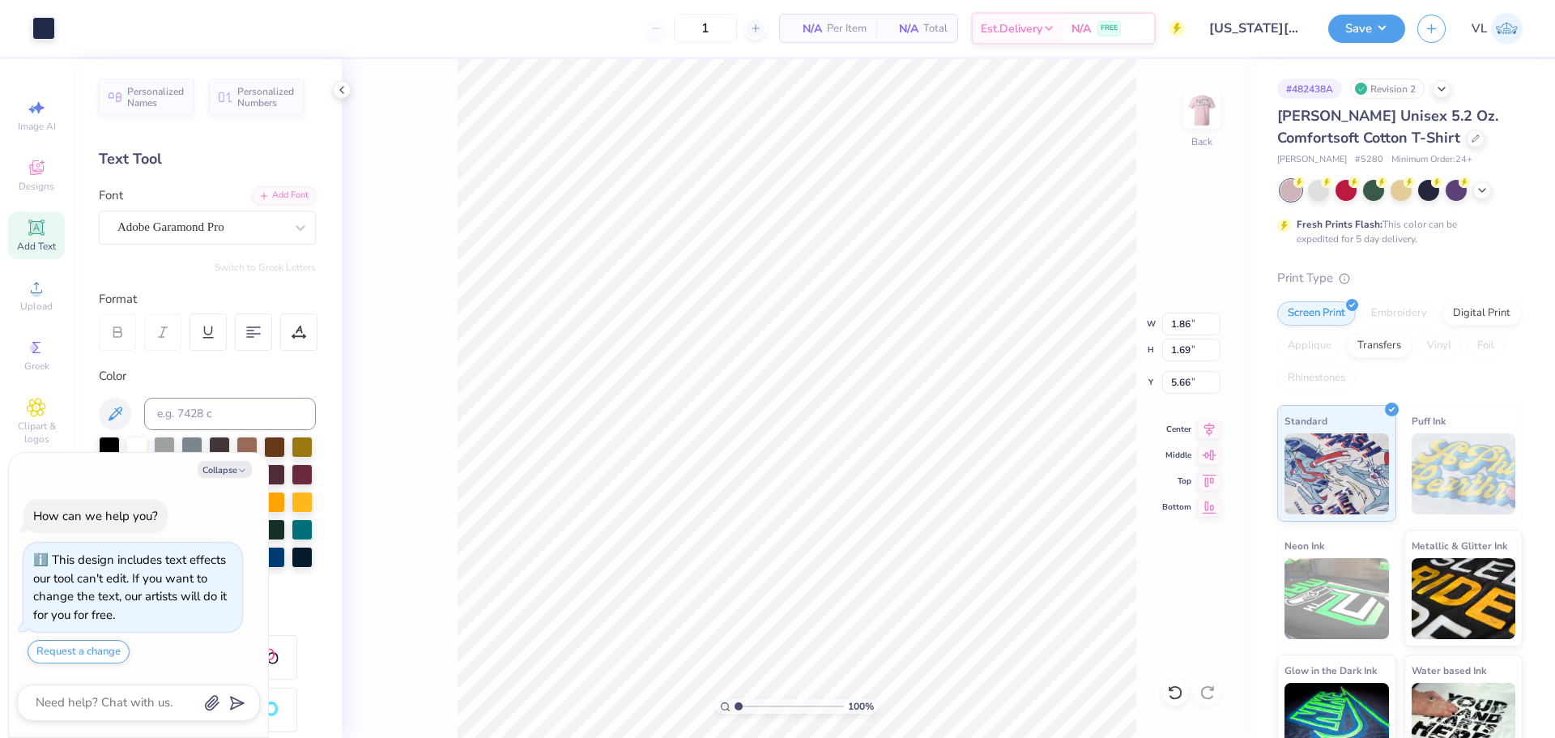
type input "4.21"
type textarea "x"
type input "0.70"
type input "0.15"
type input "6.32"
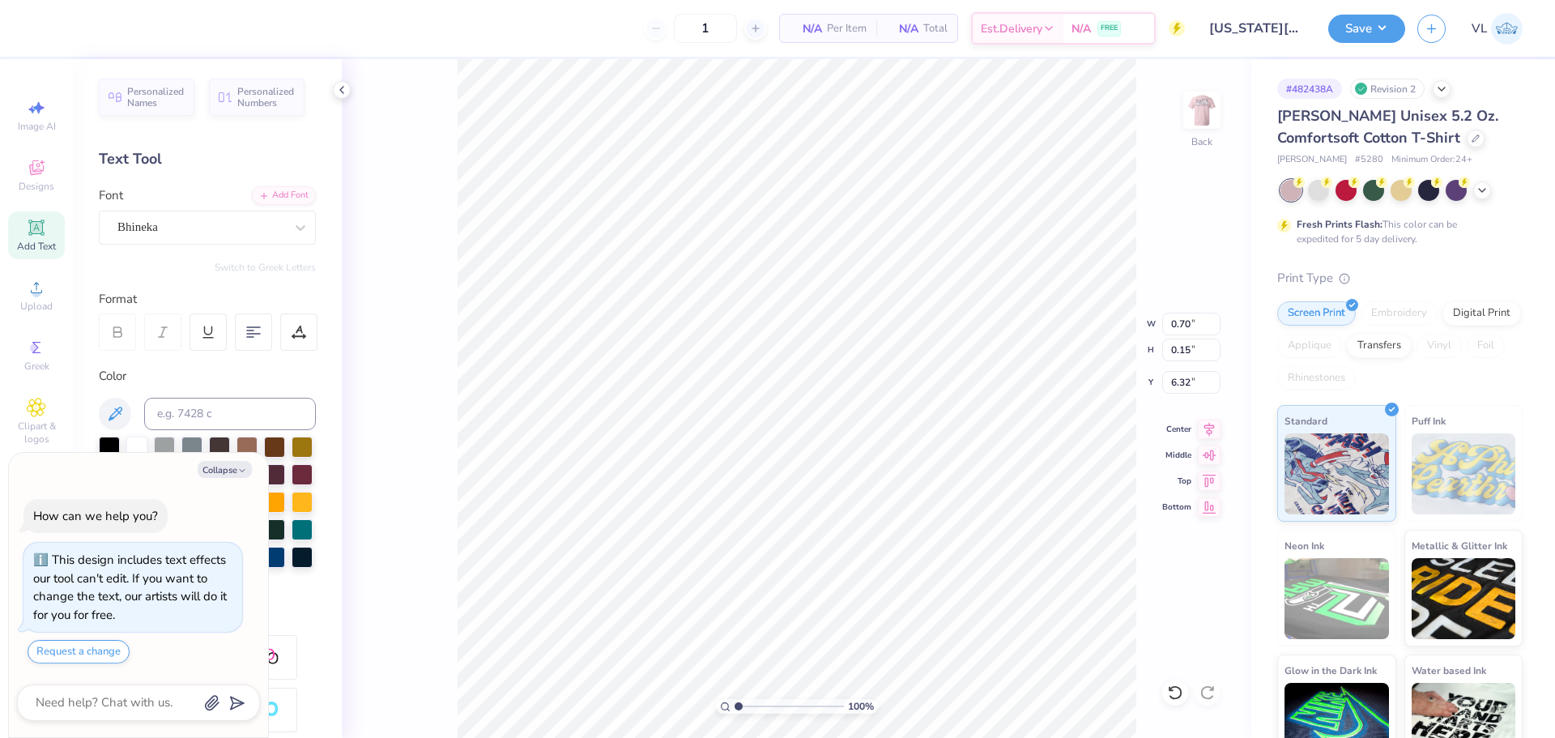
type textarea "x"
type input "5.13"
type input "0.23"
click at [893, 549] on li "Group" at bounding box center [905, 554] width 127 height 32
type textarea "x"
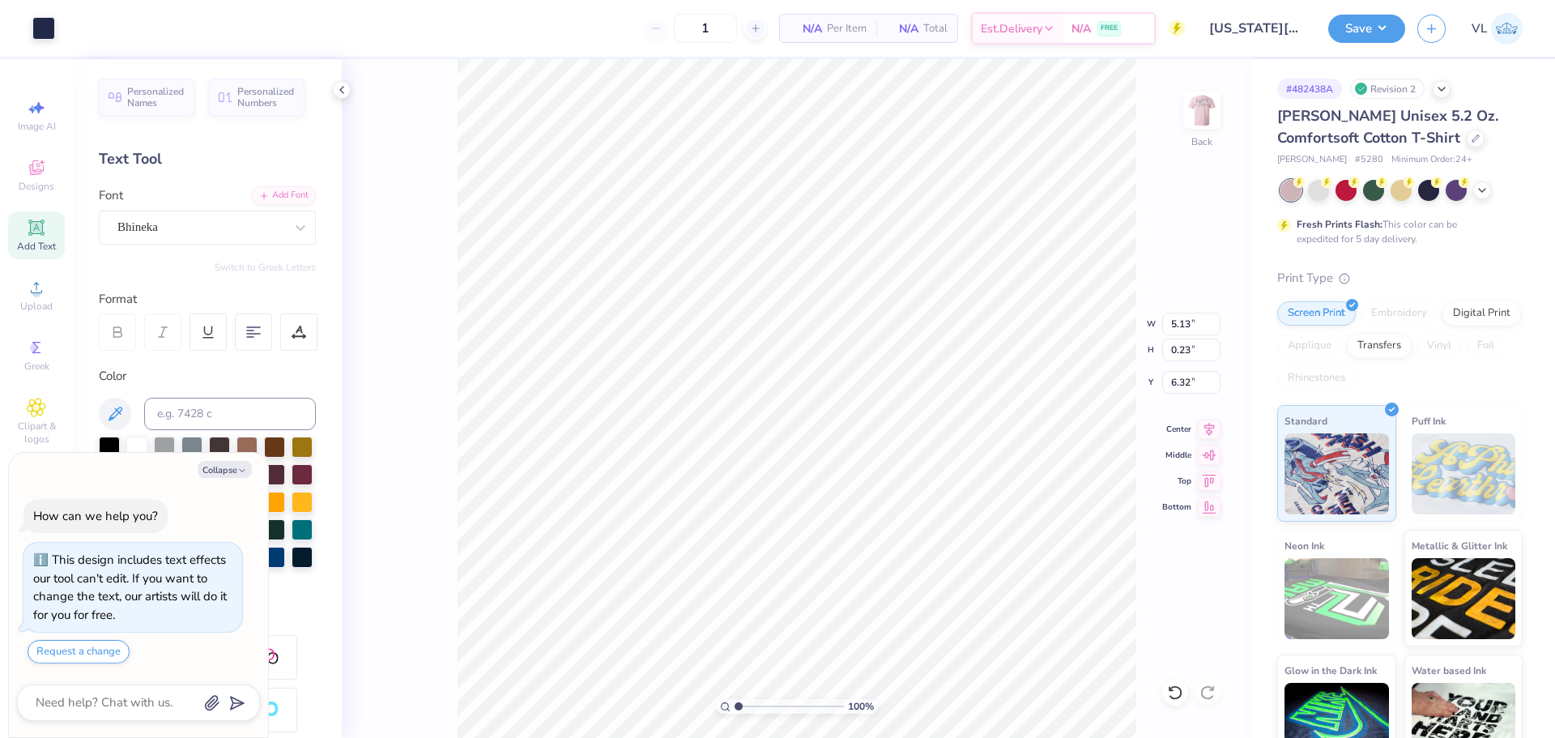
type input "14.87"
type input "6.76"
type input "9.99"
type textarea "x"
type input "9.02"
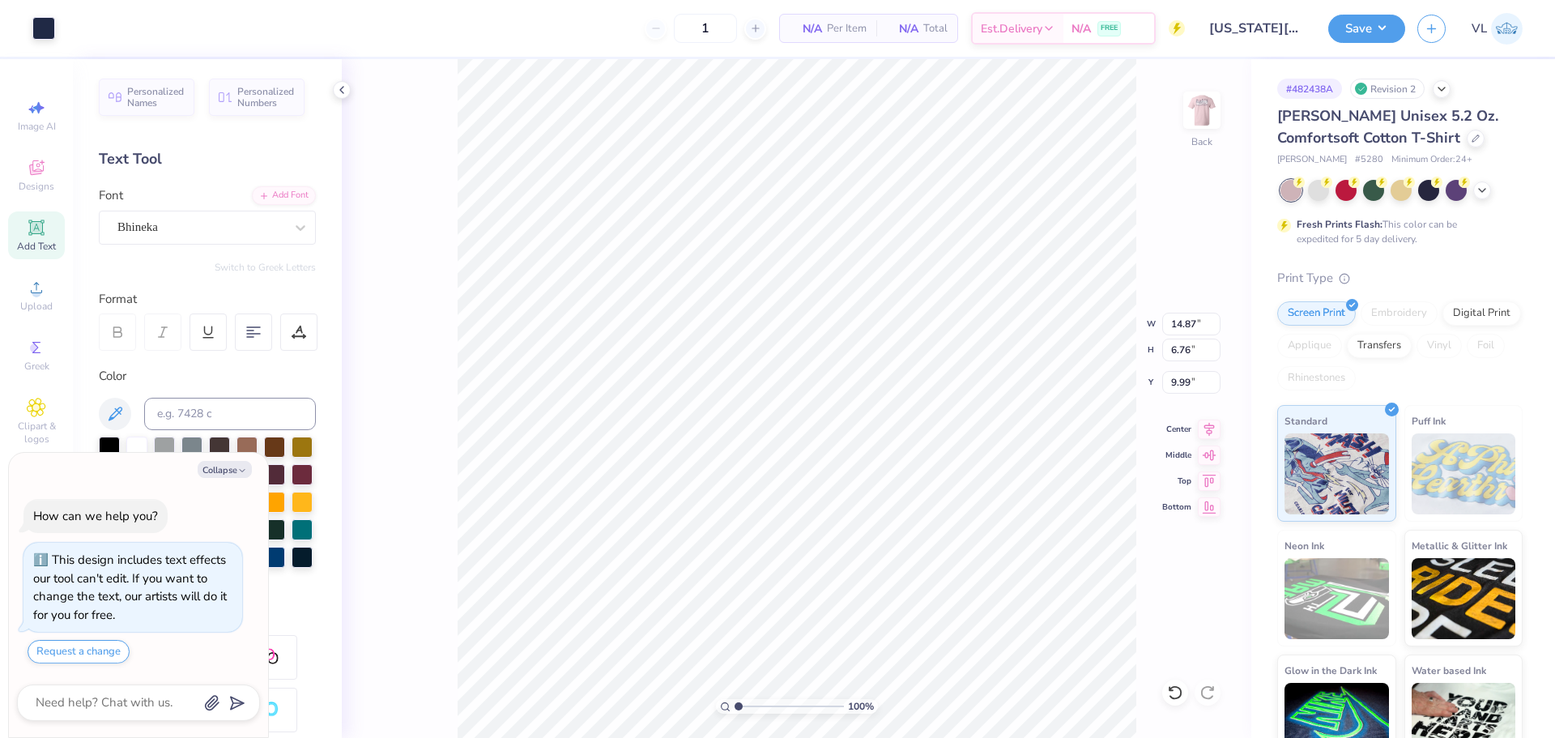
type input "4.10"
type input "10.00"
type textarea "x"
type input "4.27"
drag, startPoint x: 739, startPoint y: 702, endPoint x: 759, endPoint y: 702, distance: 20.3
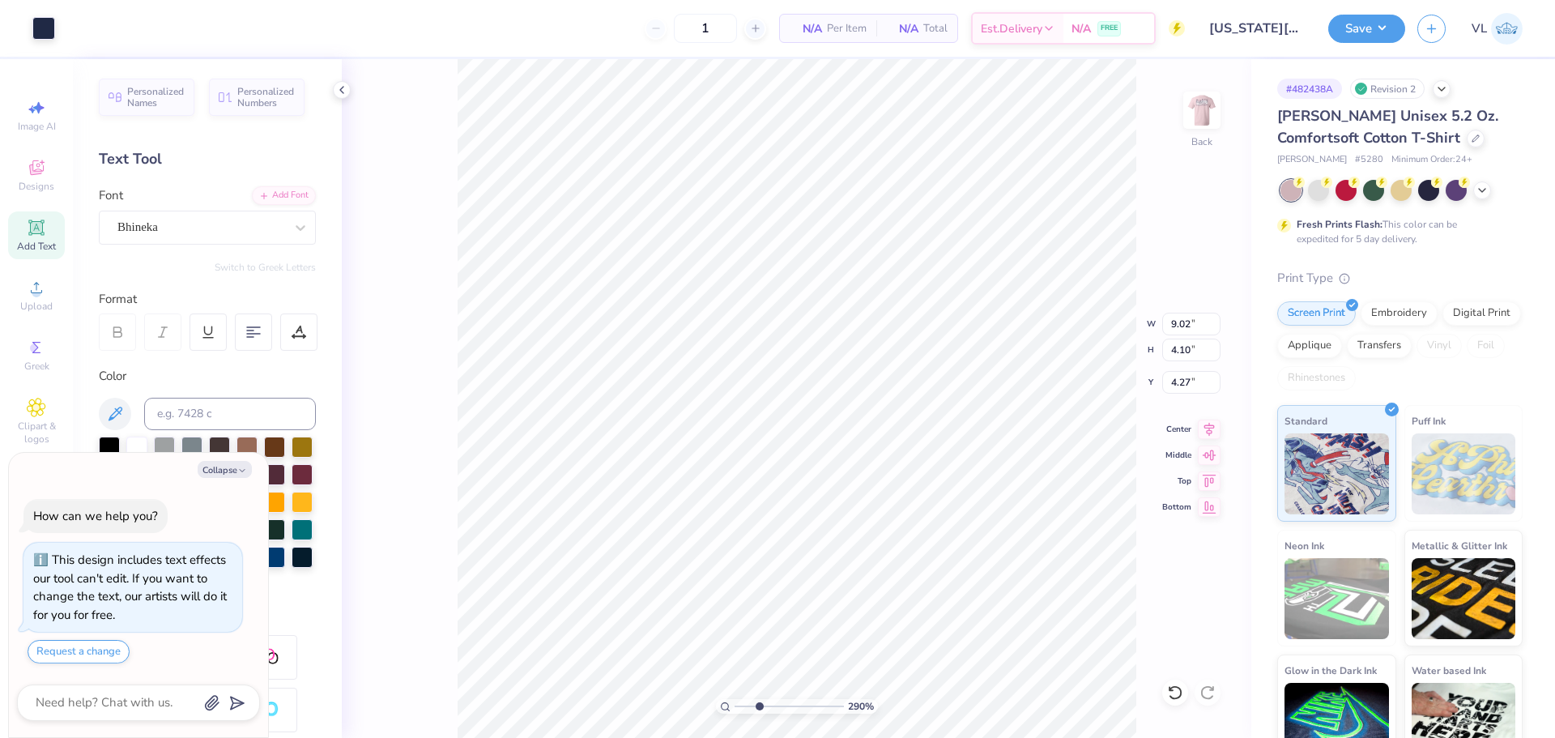
type input "2.9"
click at [759, 702] on input "range" at bounding box center [789, 706] width 109 height 15
type textarea "x"
type input "3.94"
type textarea "x"
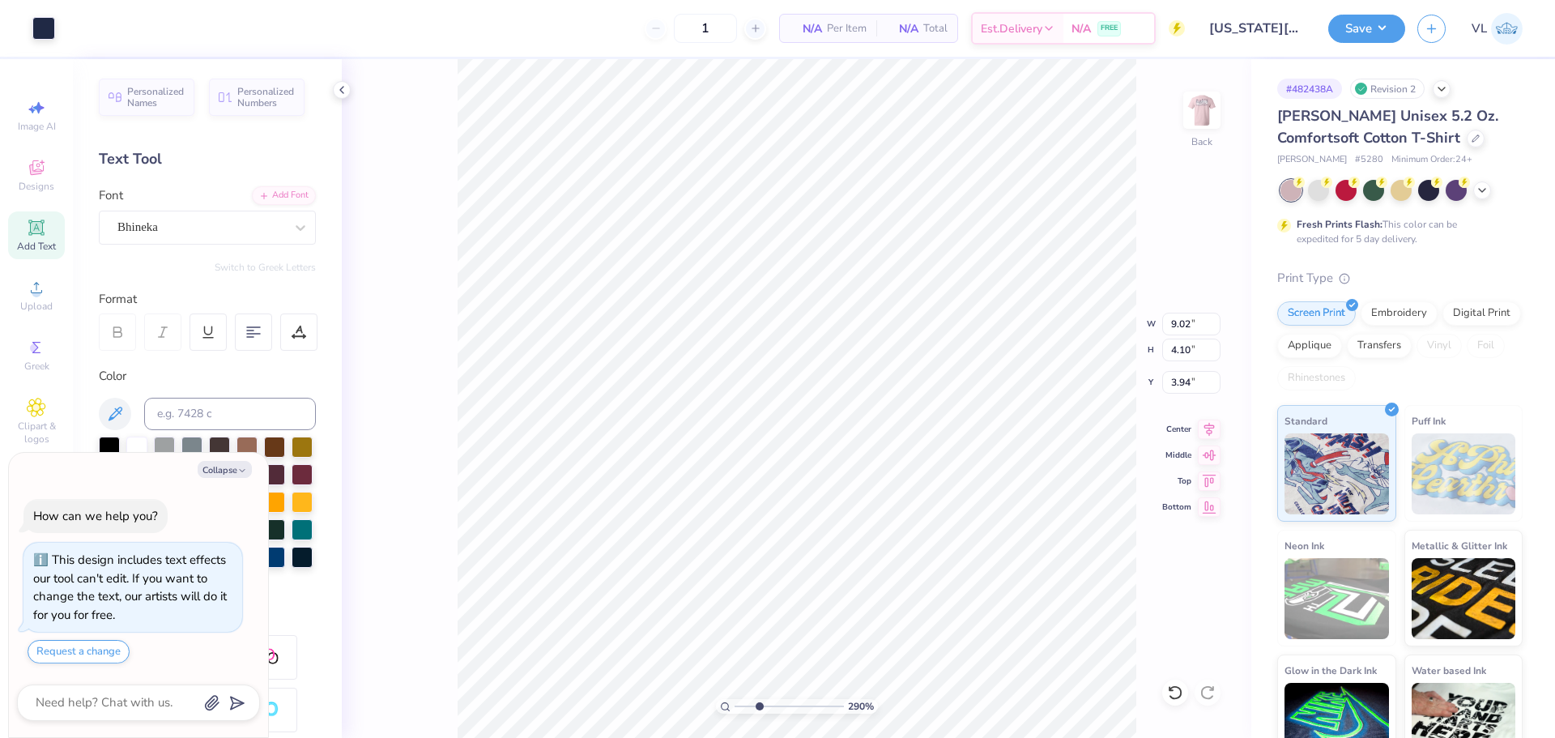
type input "6.85"
type textarea "x"
type input "3.94"
click at [249, 446] on div at bounding box center [247, 445] width 21 height 21
click at [238, 465] on button "Collapse" at bounding box center [225, 469] width 54 height 17
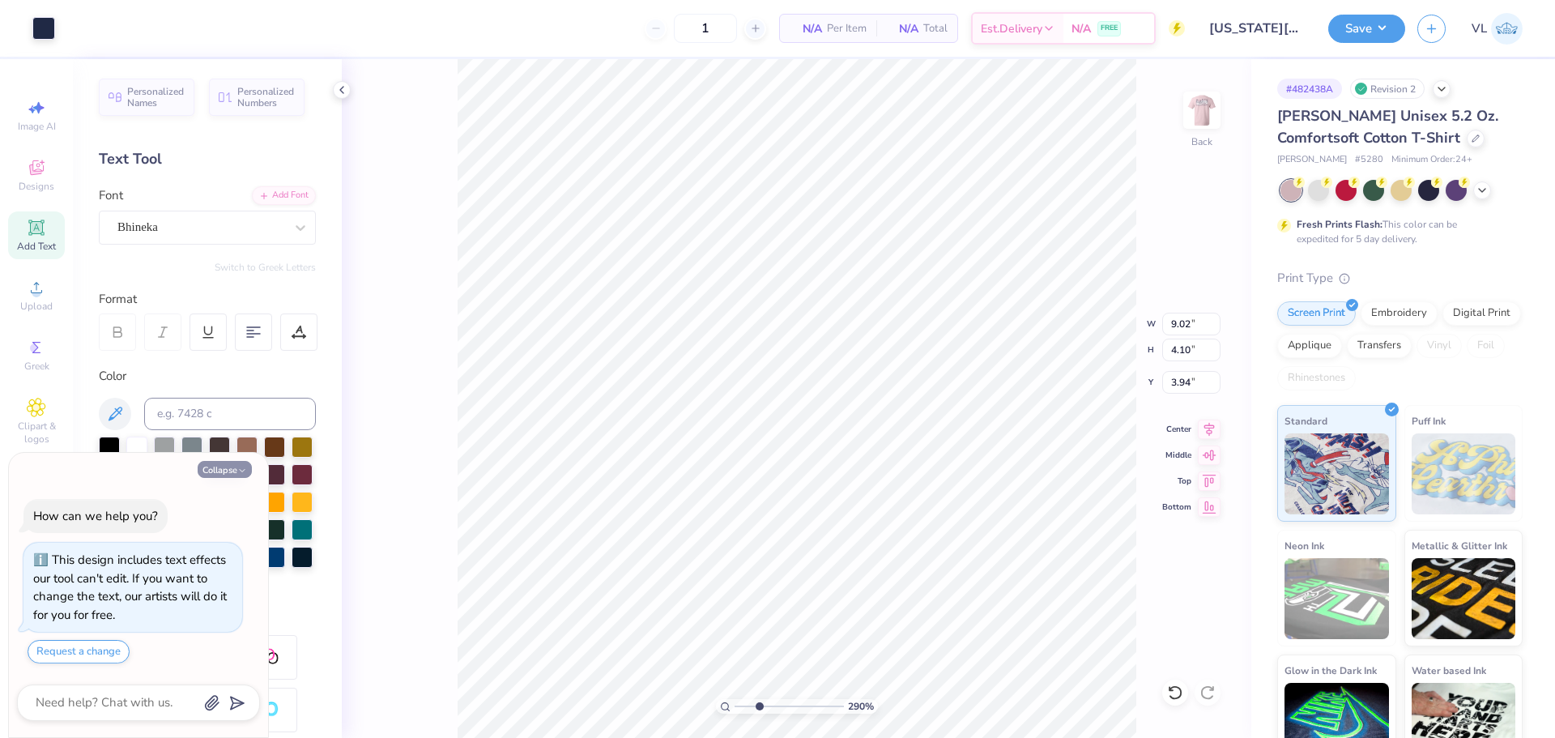
type textarea "x"
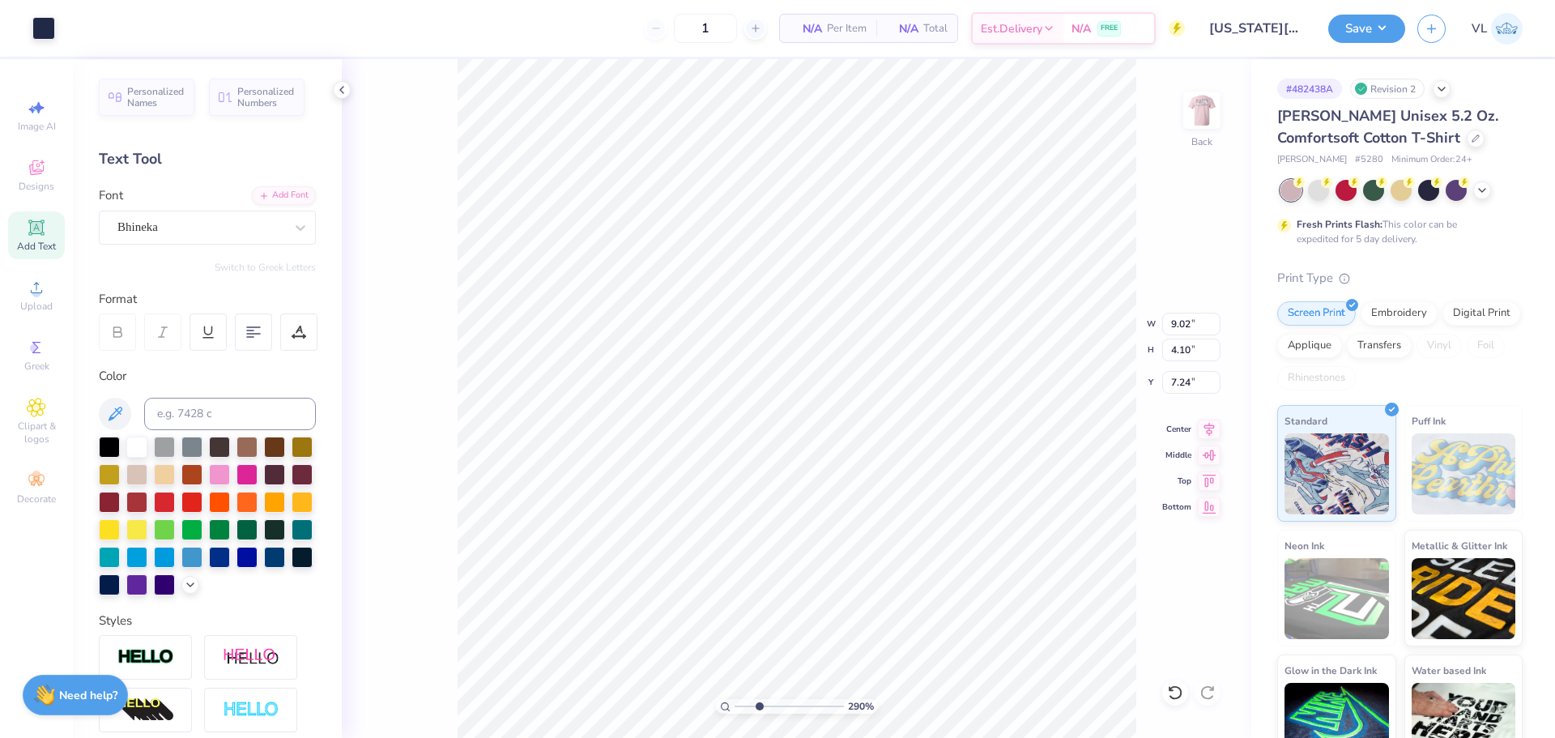
type input "3.94"
click at [1187, 322] on input "14.87" at bounding box center [1191, 324] width 58 height 23
type input "12.00"
type input "5.45"
type input "10.65"
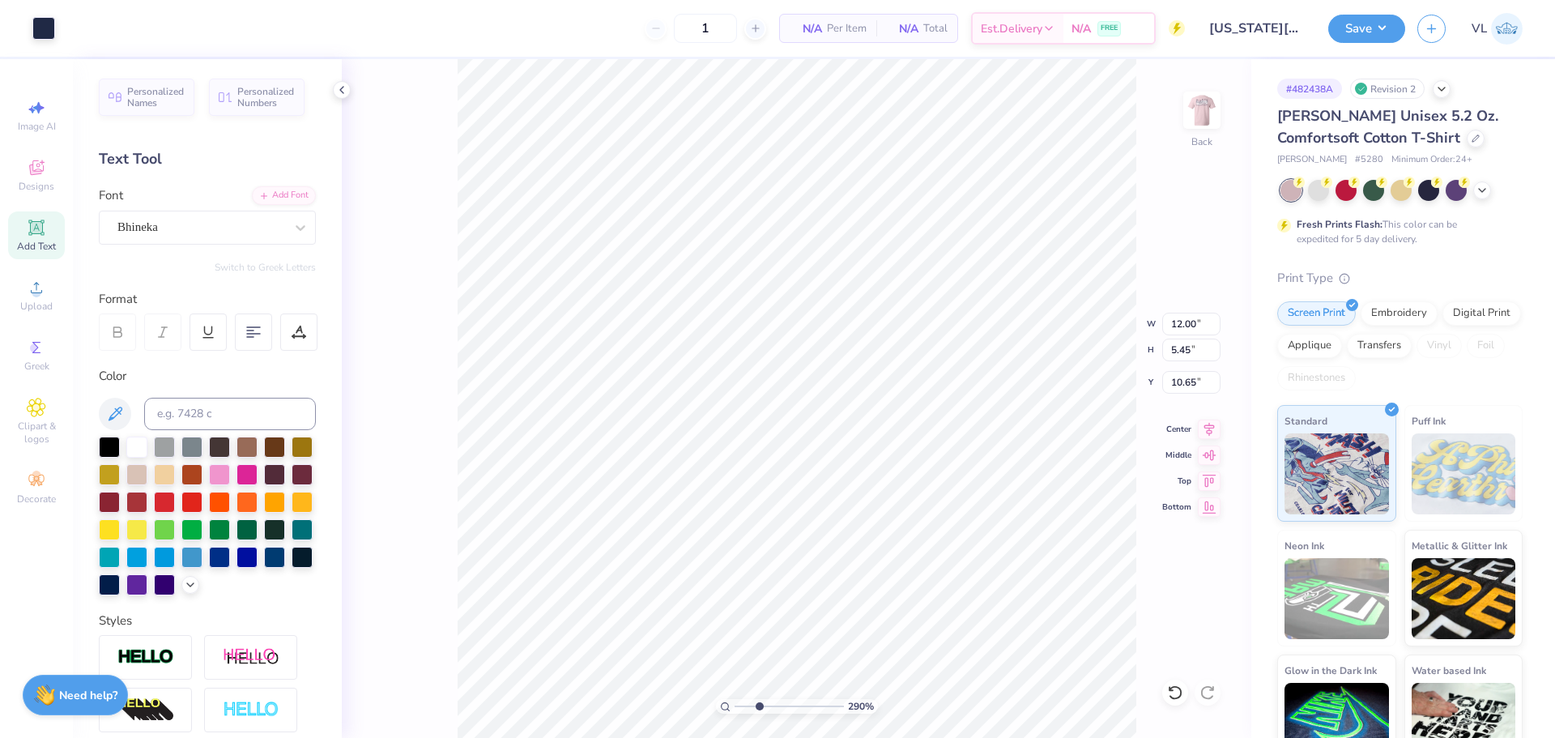
type input "8.62"
type input "3.92"
type input "4.36"
type input "9.56"
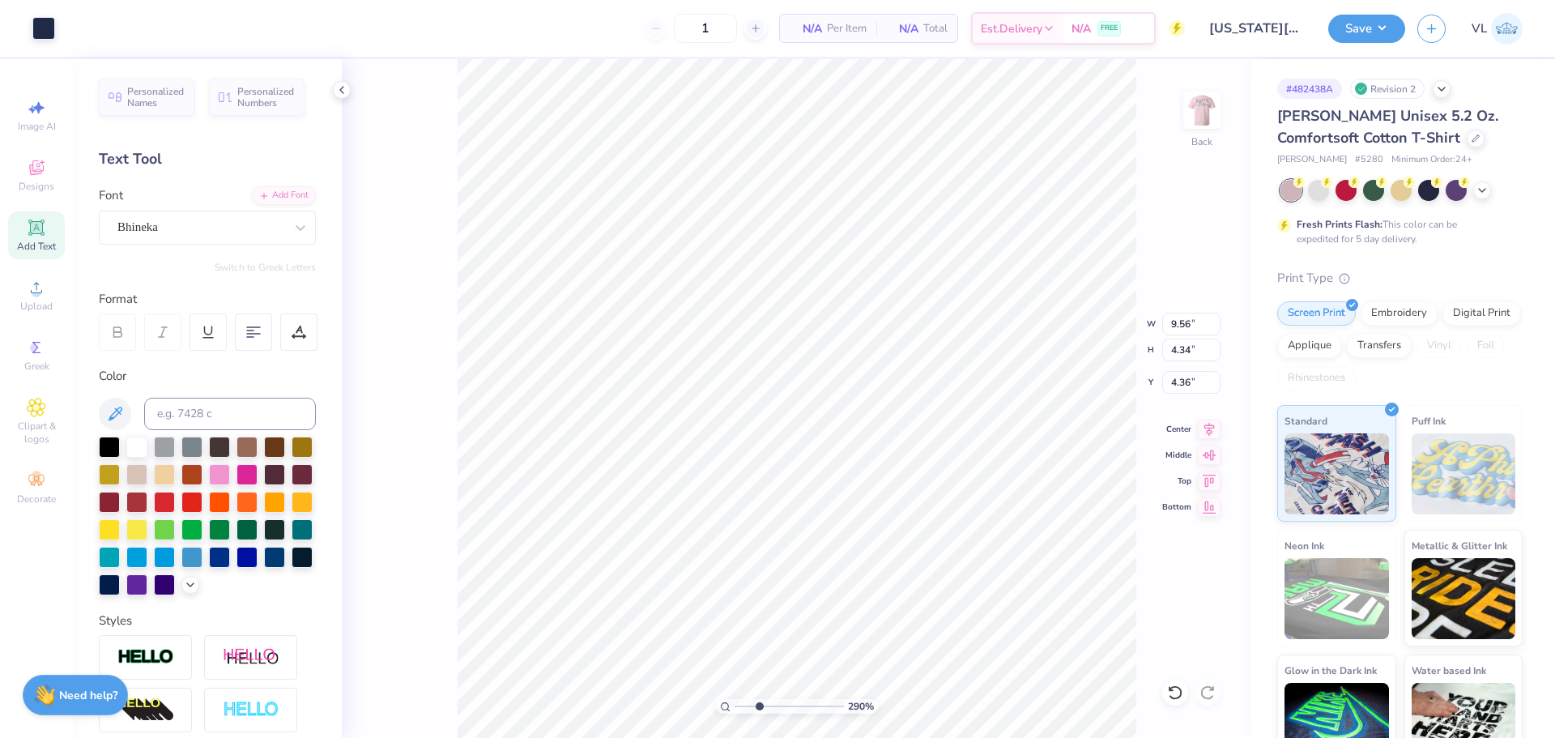
type input "4.34"
type input "3.93"
type input "9.67"
type input "4.40"
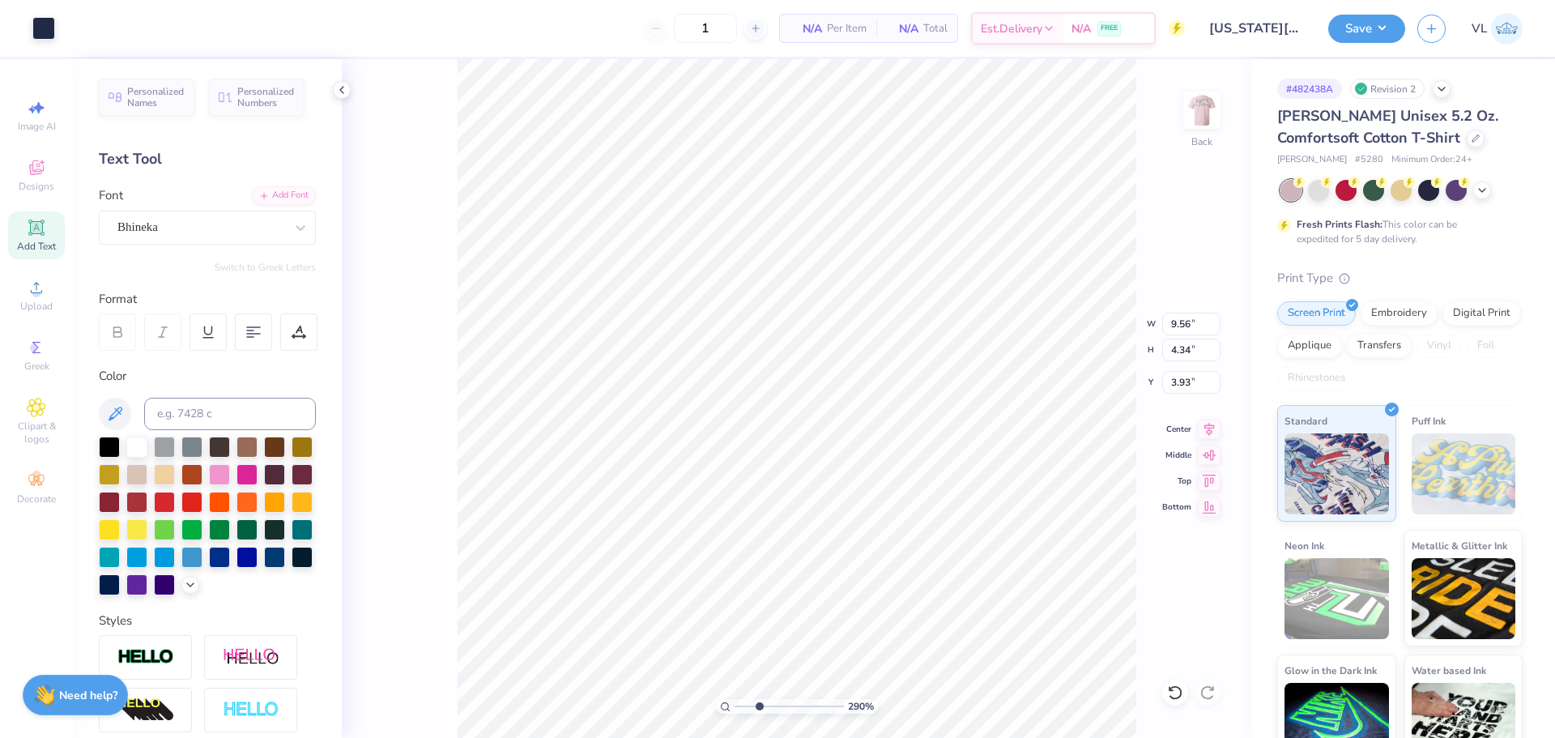
type input "3.88"
click at [862, 286] on li "Cut" at bounding box center [868, 278] width 127 height 32
click at [848, 378] on li "Paste" at bounding box center [864, 371] width 127 height 32
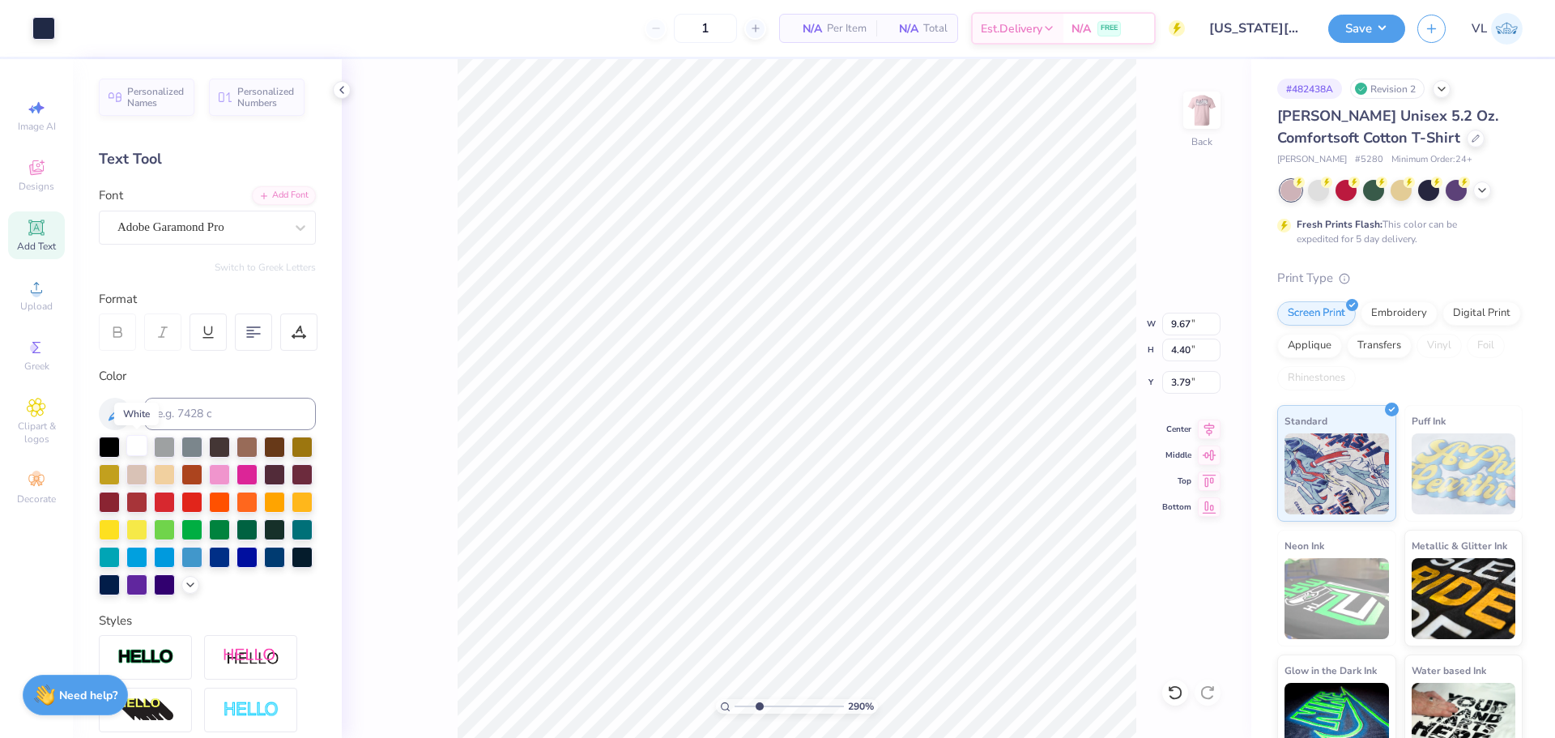
click at [139, 441] on div at bounding box center [136, 445] width 21 height 21
type input "1.00"
type input "1.85"
type input "1.68"
type input "2.81"
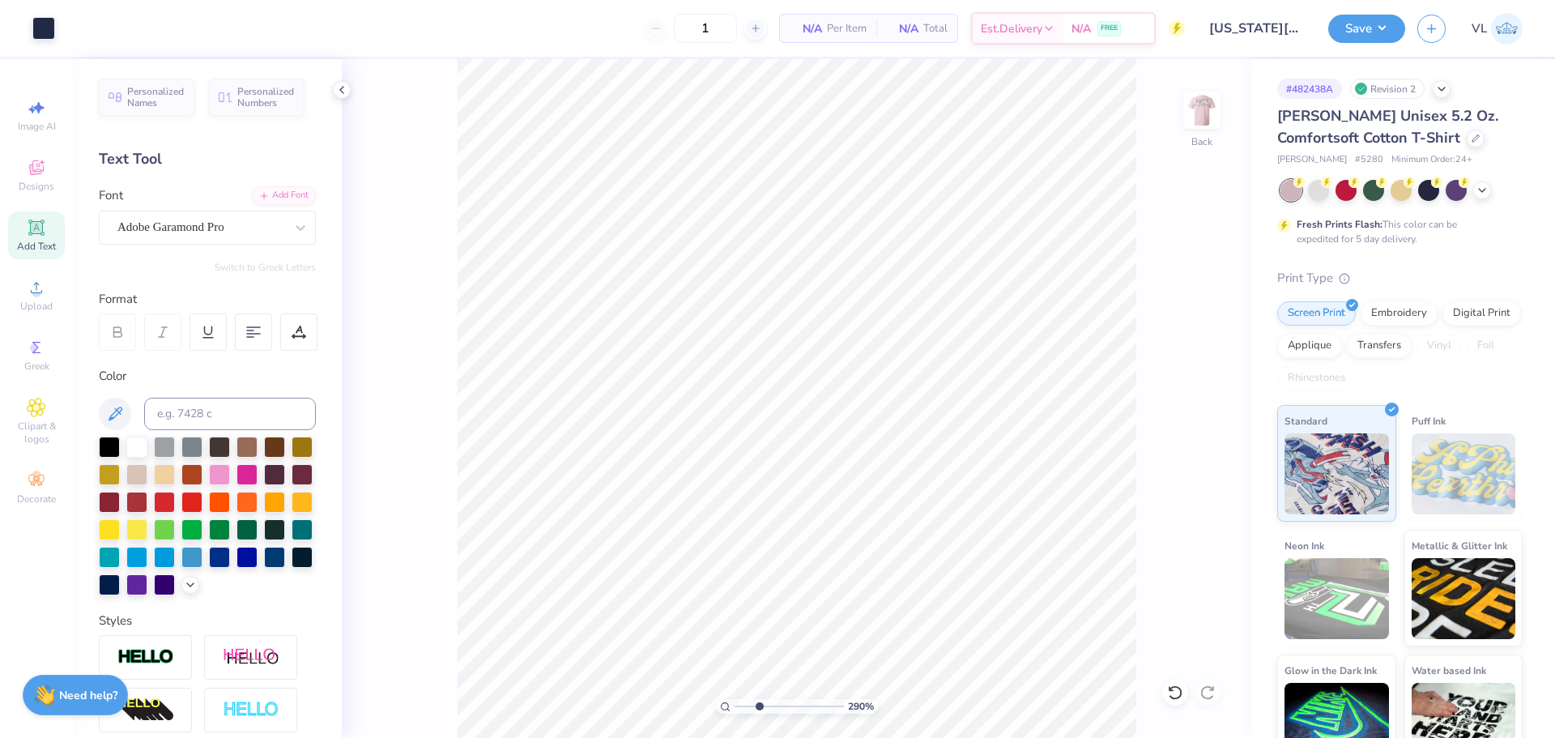
click at [453, 88] on div "290 % Back" at bounding box center [797, 398] width 910 height 679
click at [812, 393] on li "Group" at bounding box center [811, 398] width 127 height 32
type input "0.70"
type input "0.15"
type input "6.40"
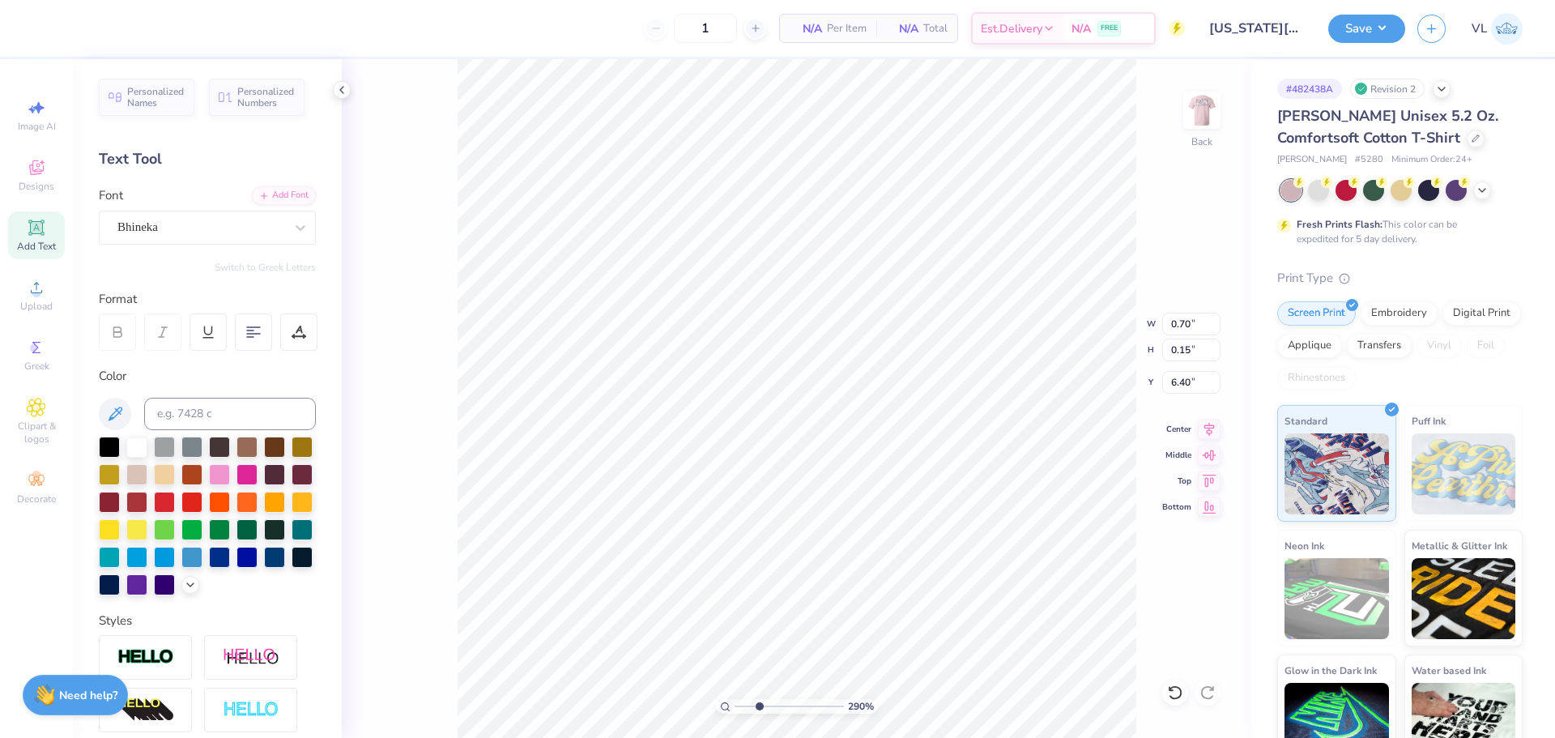
type input "5.13"
type input "0.23"
type input "6.32"
click at [690, 562] on li "Group" at bounding box center [701, 560] width 127 height 32
type input "7.16"
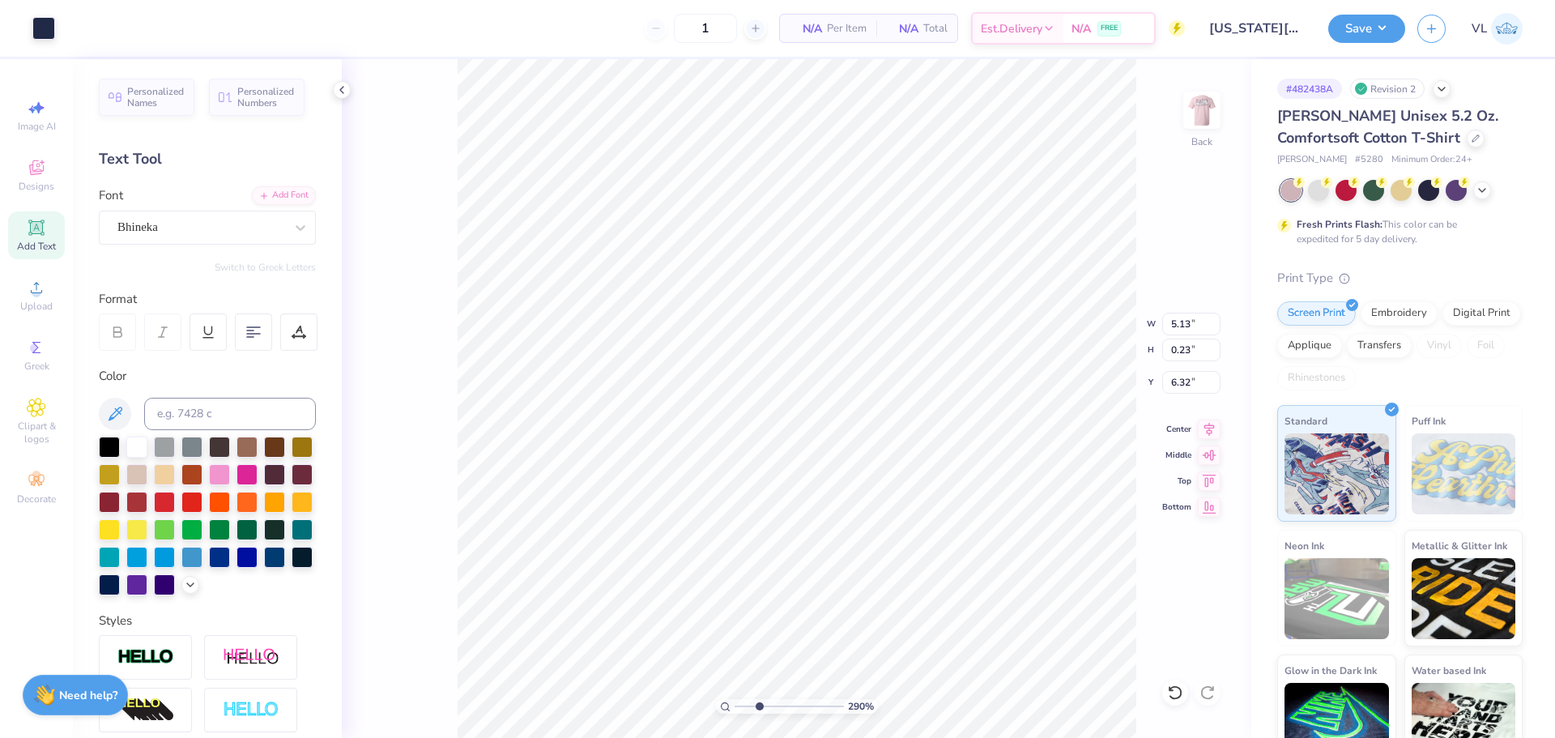
type input "0.44"
type input "7.82"
click at [1215, 422] on icon at bounding box center [1209, 426] width 23 height 19
click at [1214, 422] on icon at bounding box center [1209, 426] width 23 height 19
type input "1.86"
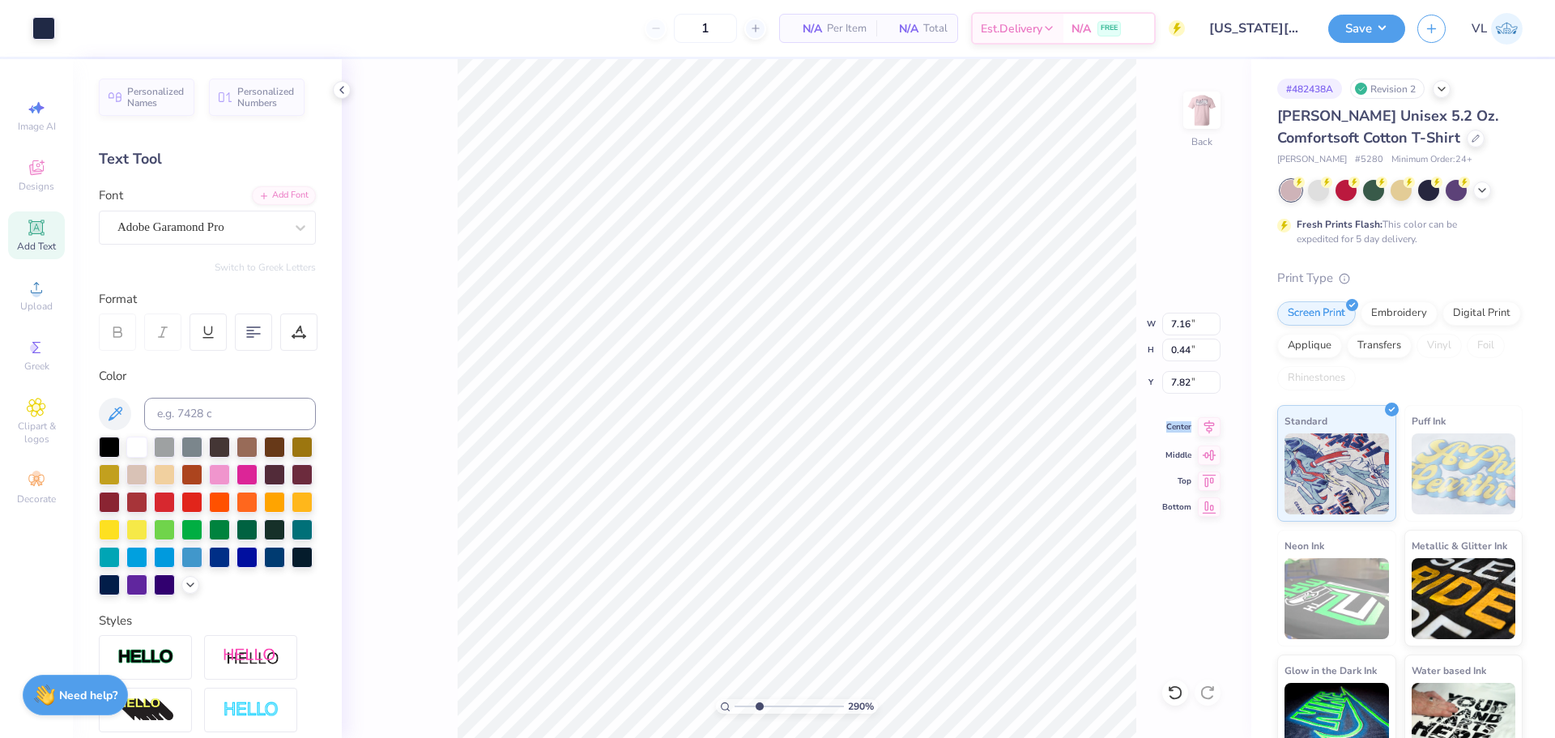
type input "1.69"
type input "5.66"
click at [1223, 413] on div "290 % Back W 1.86 1.86 " H 1.69 1.69 " Y 5.66 5.66 " Center Middle Top Bottom" at bounding box center [797, 398] width 910 height 679
click at [1205, 428] on div "290 % Back W 1.86 H 1.69 Y 5.66 Center Middle Top Bottom" at bounding box center [797, 398] width 910 height 679
click at [1213, 426] on icon at bounding box center [1209, 426] width 23 height 19
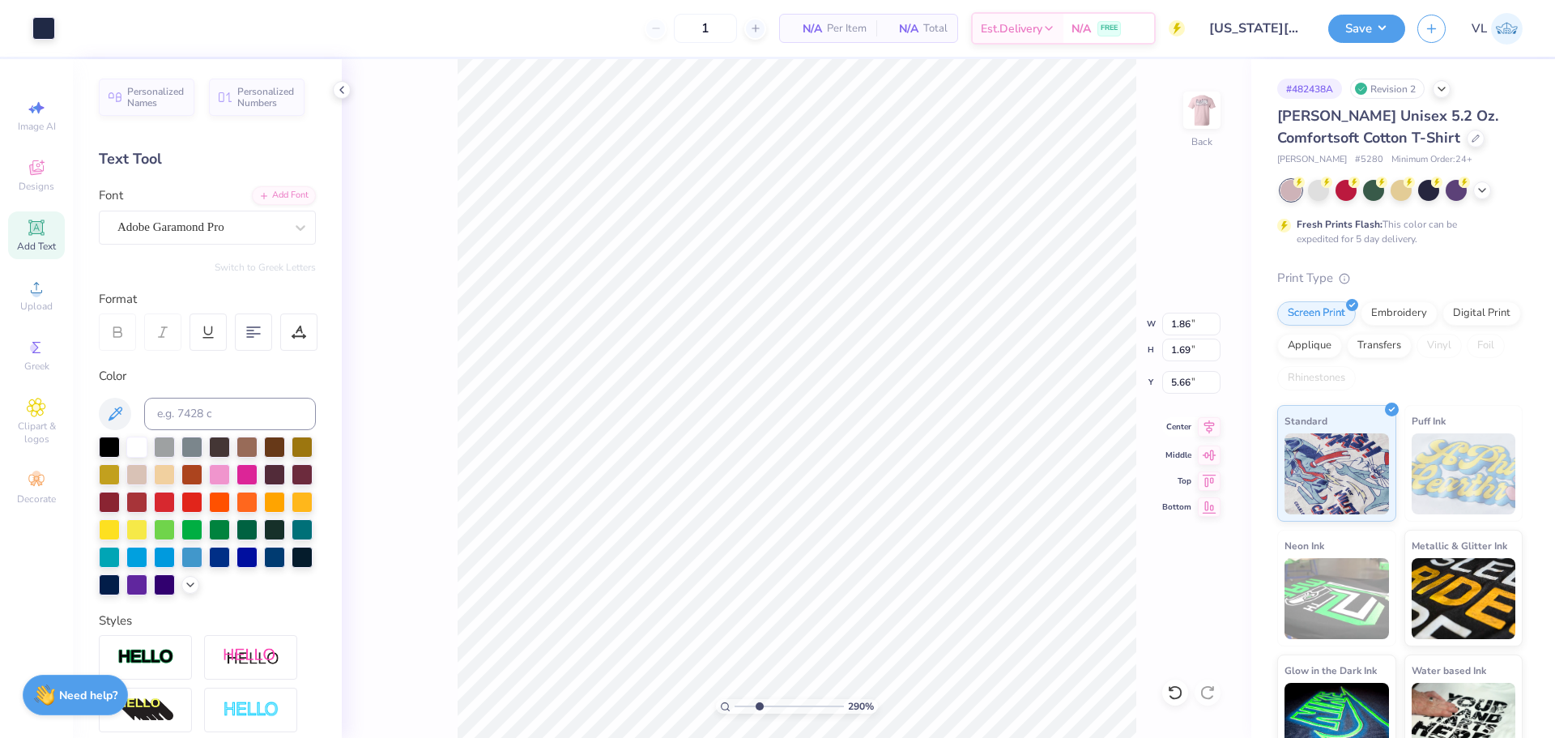
click at [1207, 424] on icon at bounding box center [1209, 426] width 23 height 19
type input "9.67"
type input "2.22"
click at [1213, 424] on icon at bounding box center [1209, 426] width 23 height 19
type input "3.44"
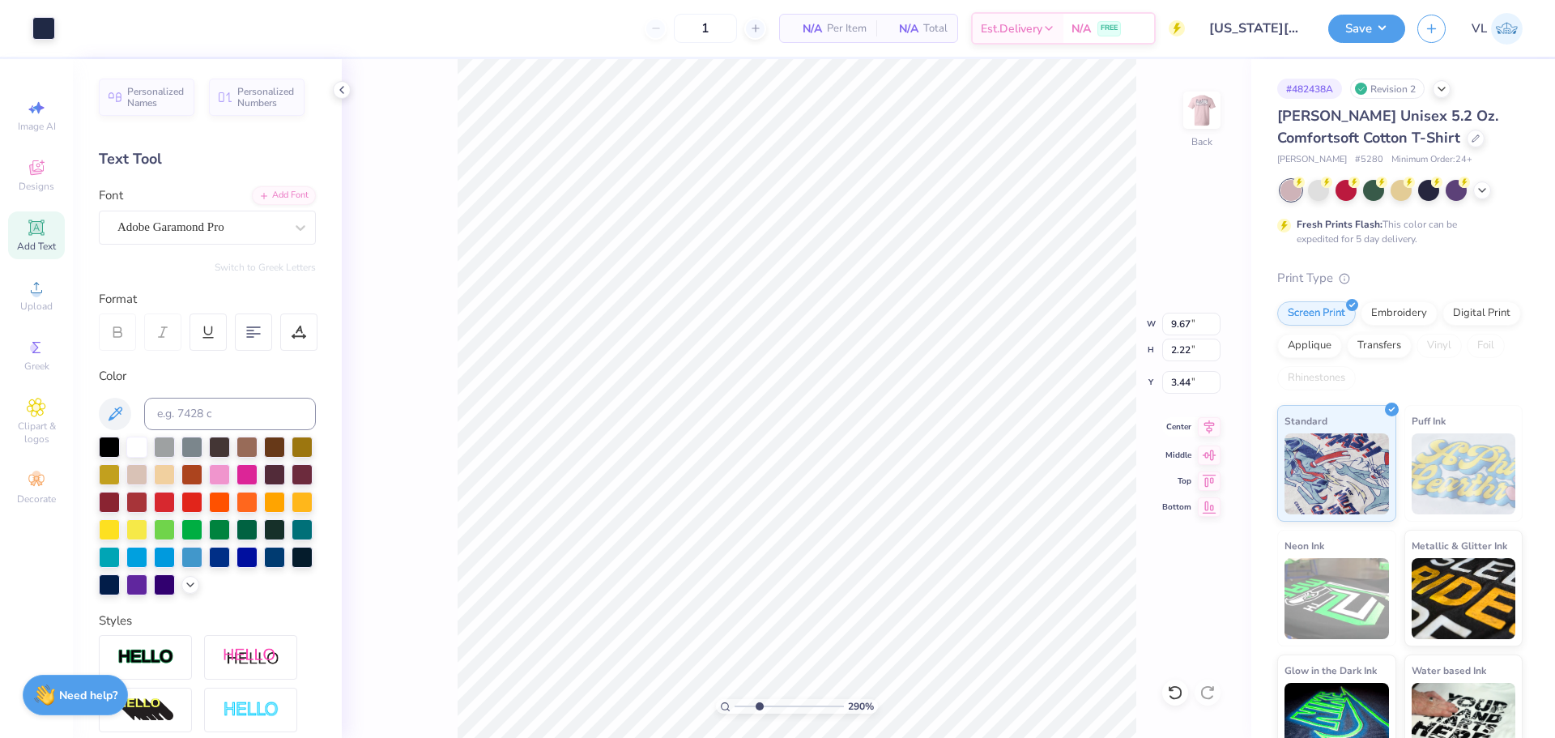
click at [1210, 433] on icon at bounding box center [1209, 426] width 23 height 19
drag, startPoint x: 759, startPoint y: 709, endPoint x: 725, endPoint y: 712, distance: 34.2
type input "1"
click at [735, 712] on input "range" at bounding box center [789, 706] width 109 height 15
click at [821, 516] on li "Group" at bounding box center [839, 516] width 127 height 32
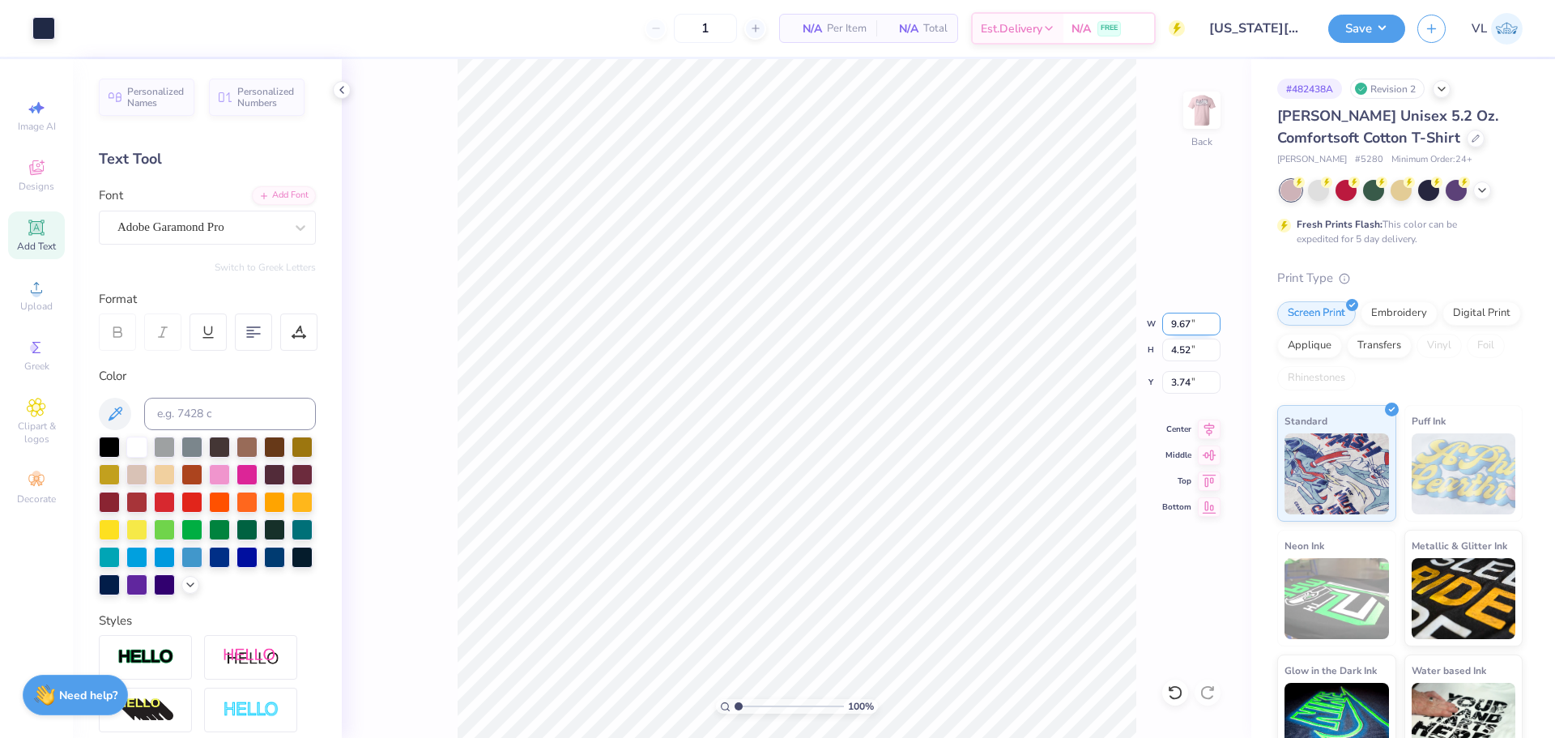
click at [1180, 313] on input "9.67" at bounding box center [1191, 324] width 58 height 23
type input "9.00"
type input "4.20"
click at [1179, 377] on input "3.90" at bounding box center [1191, 382] width 58 height 23
type input "3.00"
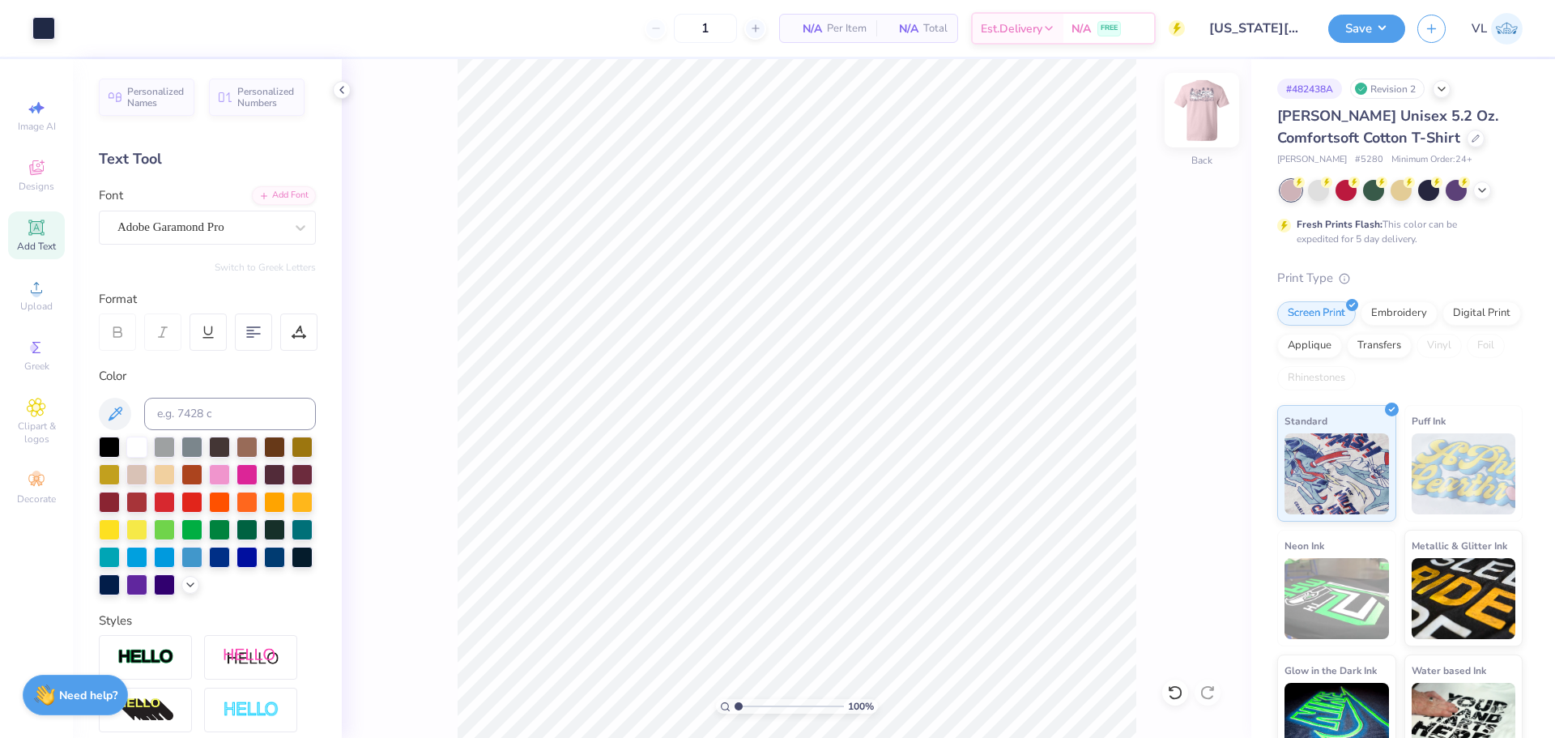
click at [1196, 117] on img at bounding box center [1202, 110] width 65 height 65
click at [400, 0] on html "Art colors 1 N/A Per Item N/A Total Est. Delivery N/A FREE Design Title [US_STA…" at bounding box center [777, 369] width 1555 height 738
click at [1379, 32] on button "Save" at bounding box center [1366, 26] width 77 height 28
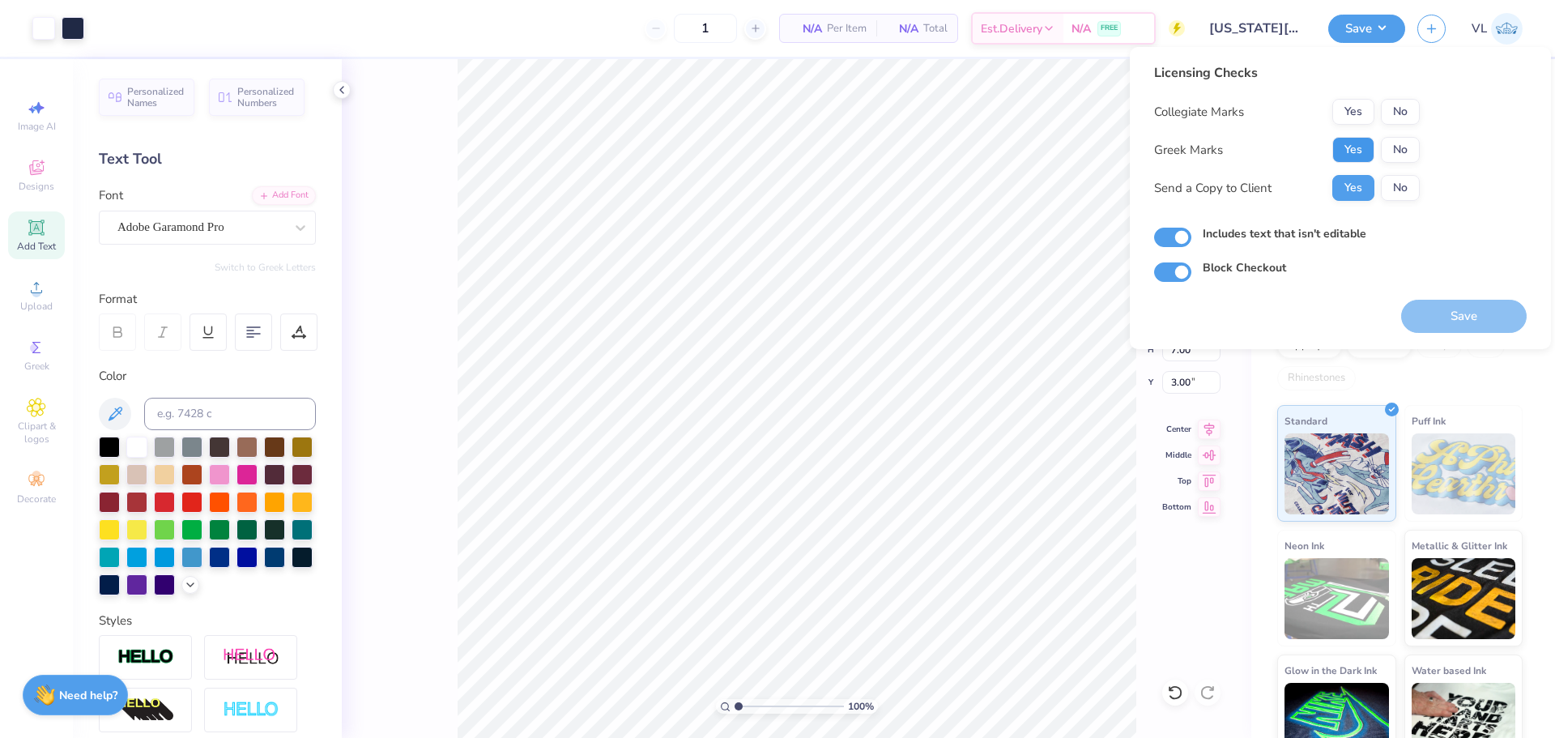
click at [1352, 146] on button "Yes" at bounding box center [1353, 150] width 42 height 26
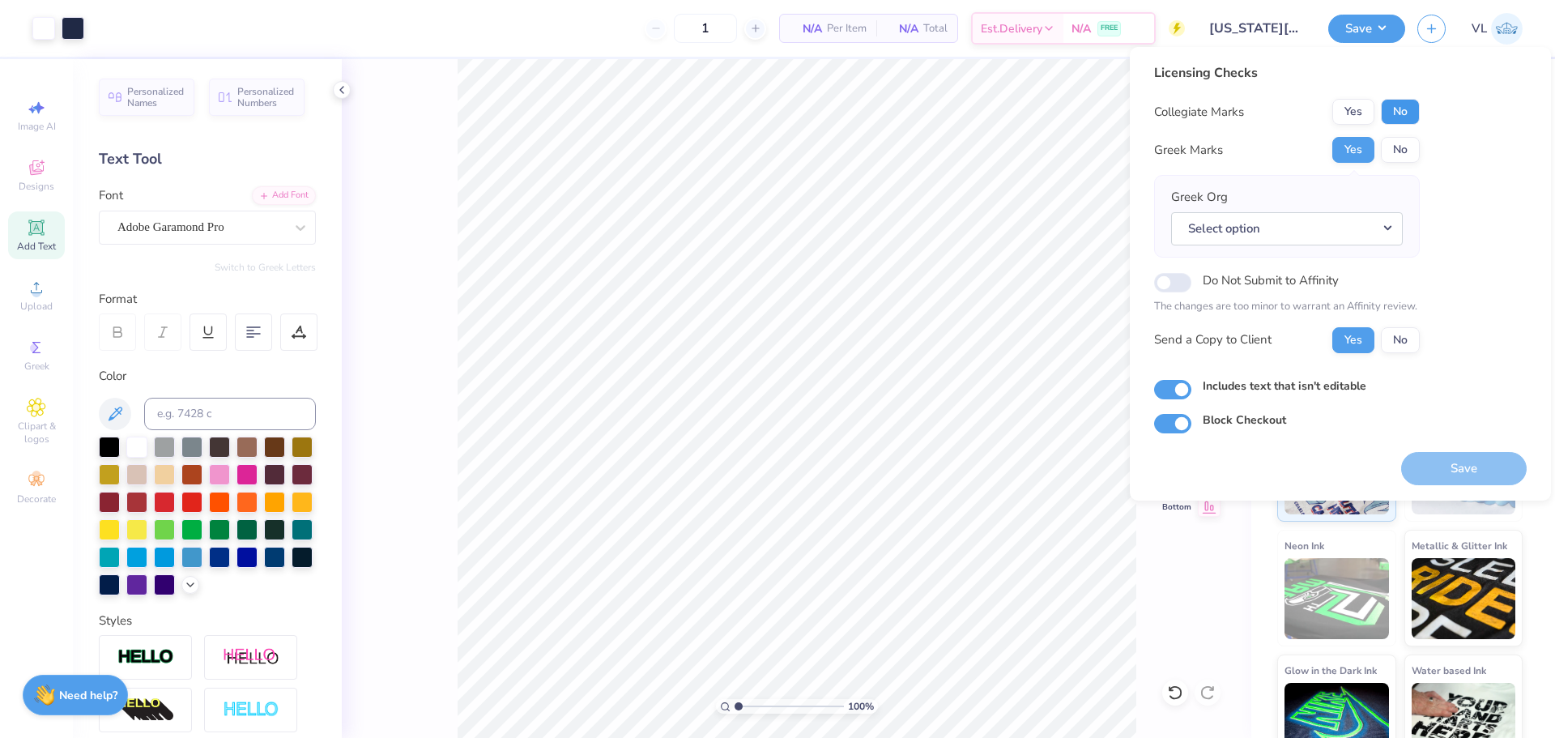
click at [1391, 123] on button "No" at bounding box center [1400, 112] width 39 height 26
click at [1296, 215] on button "Select option" at bounding box center [1287, 228] width 232 height 33
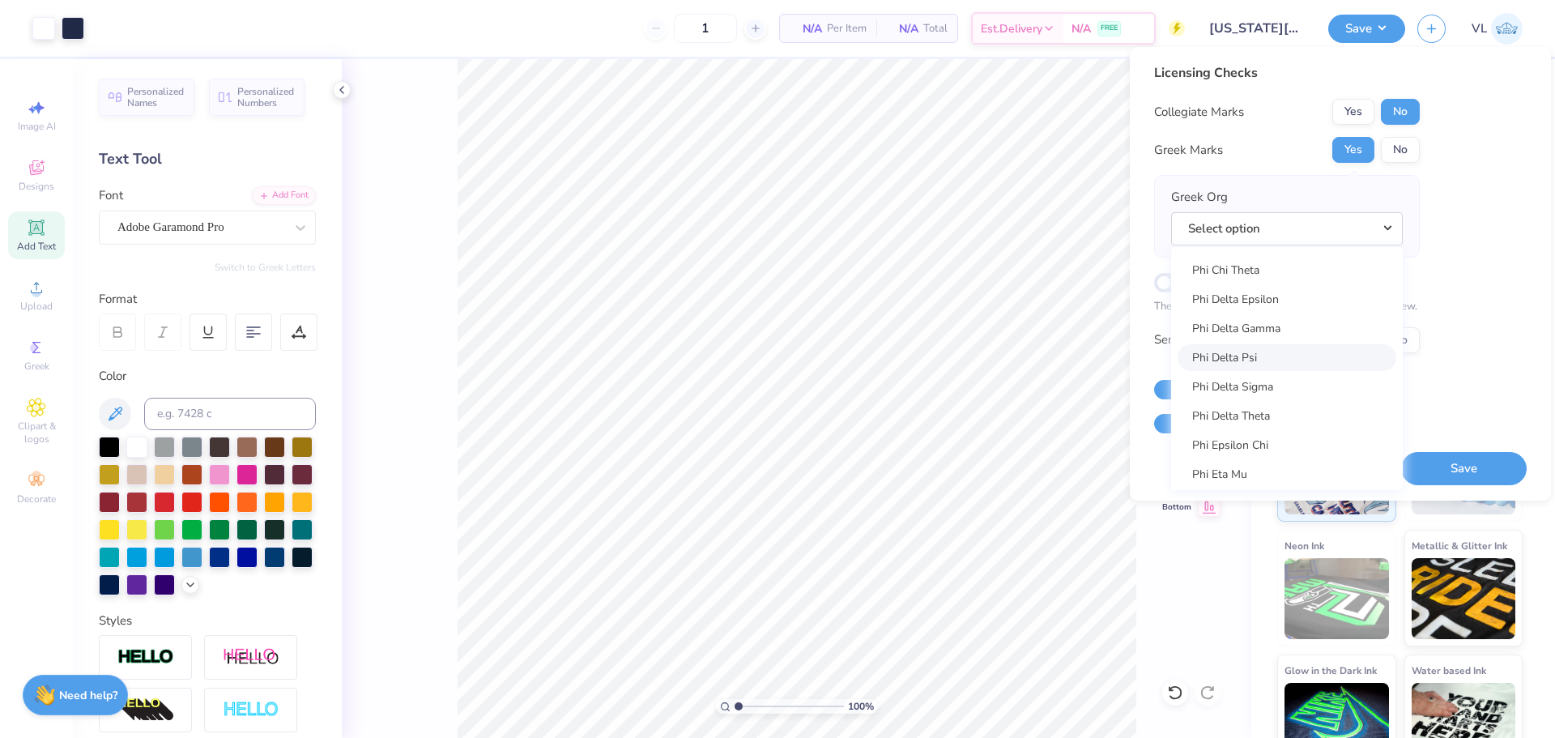
scroll to position [8175, 0]
click at [1329, 319] on link "Panhellenic Council" at bounding box center [1287, 315] width 219 height 27
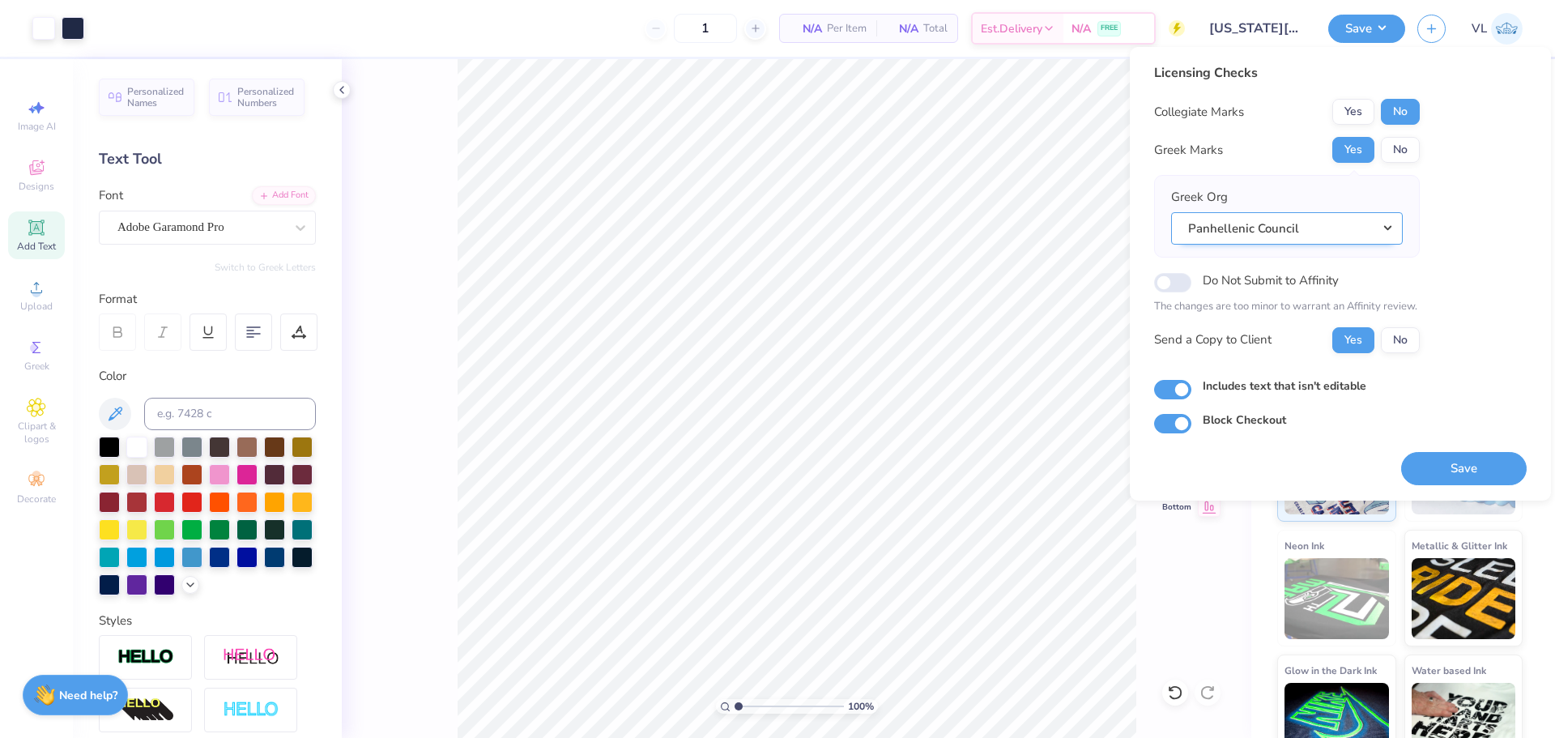
click at [1303, 228] on button "Panhellenic Council" at bounding box center [1287, 228] width 232 height 33
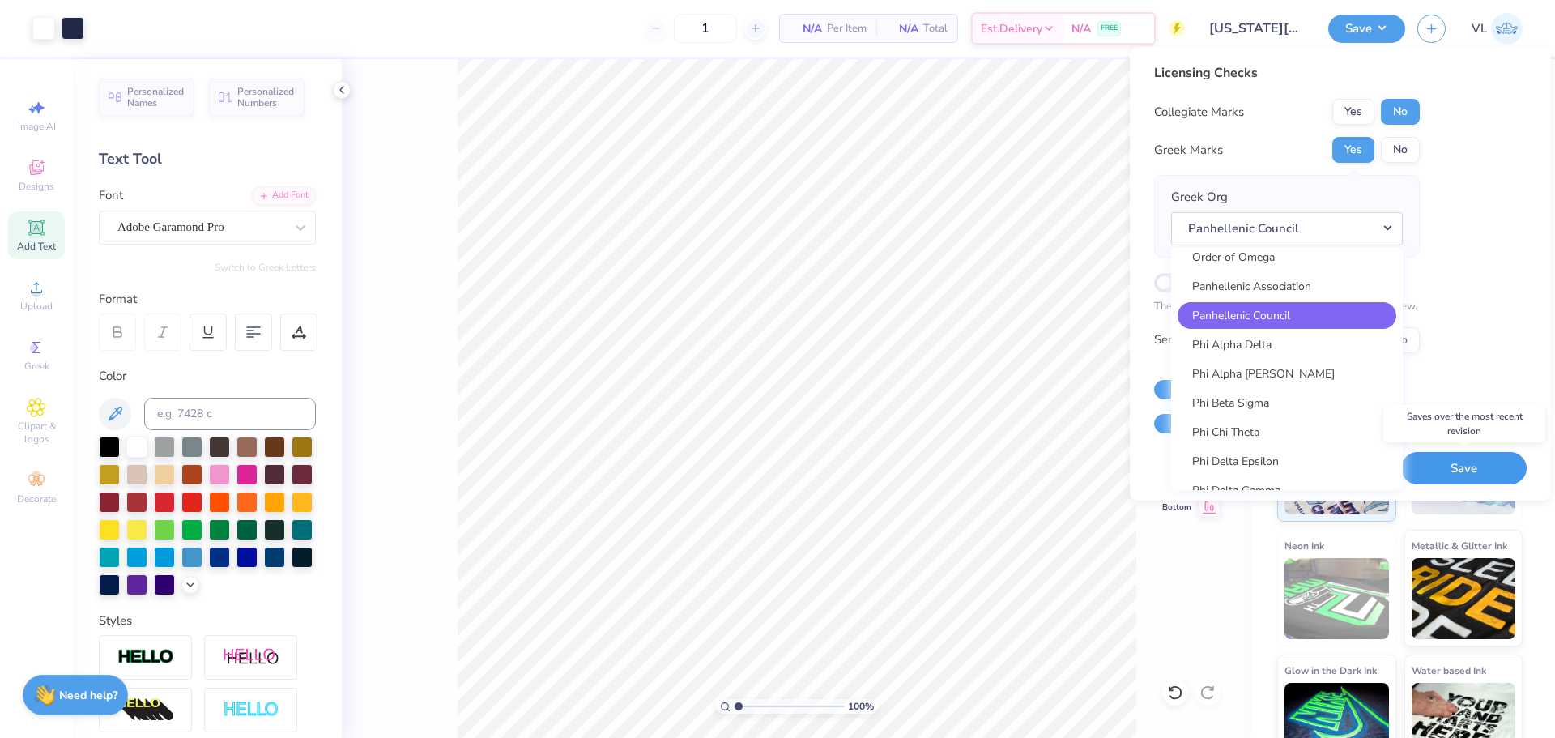
click at [1454, 466] on button "Save" at bounding box center [1464, 468] width 126 height 33
